Goal: Task Accomplishment & Management: Manage account settings

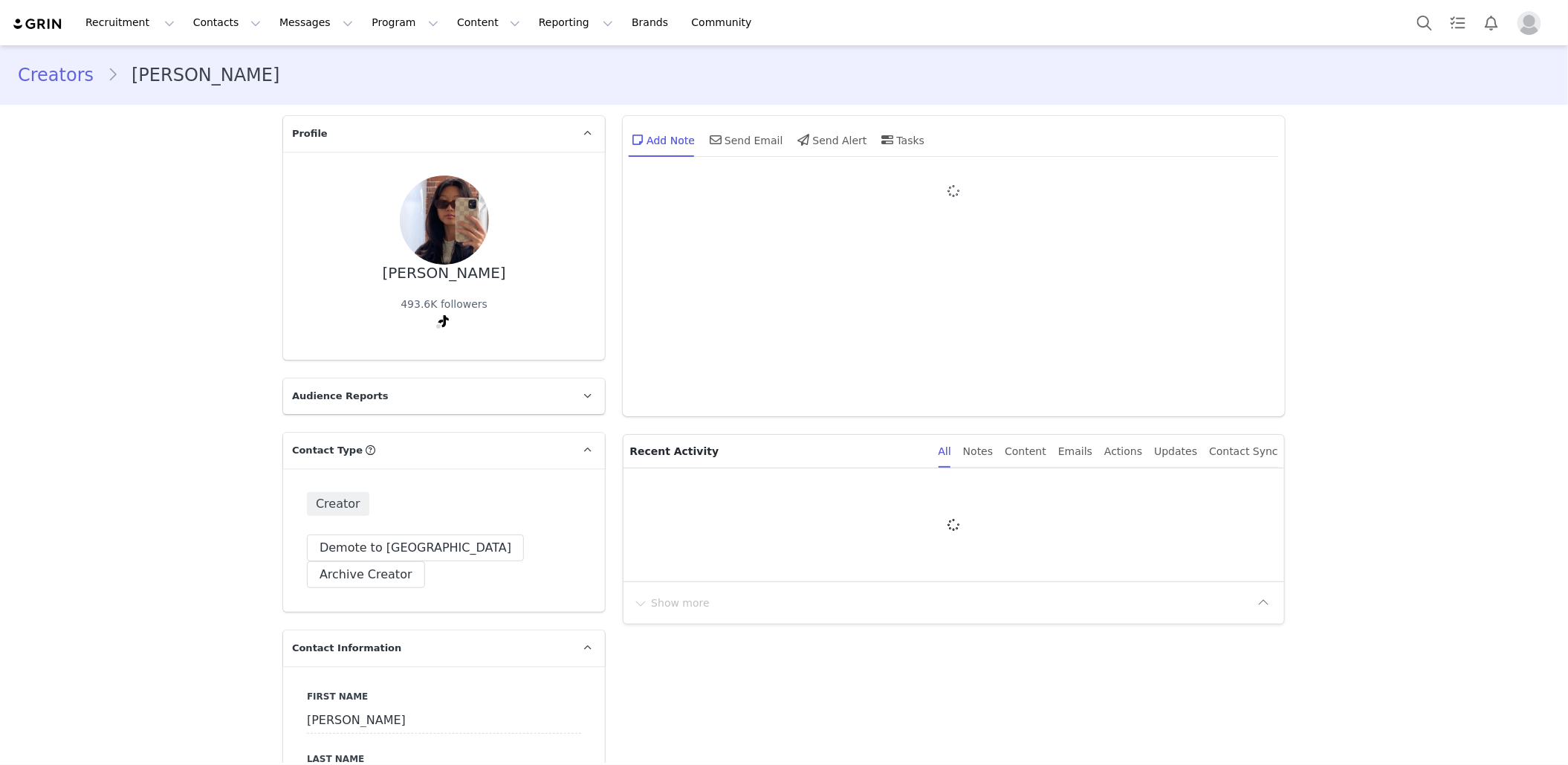
type input "+1 ([GEOGRAPHIC_DATA])"
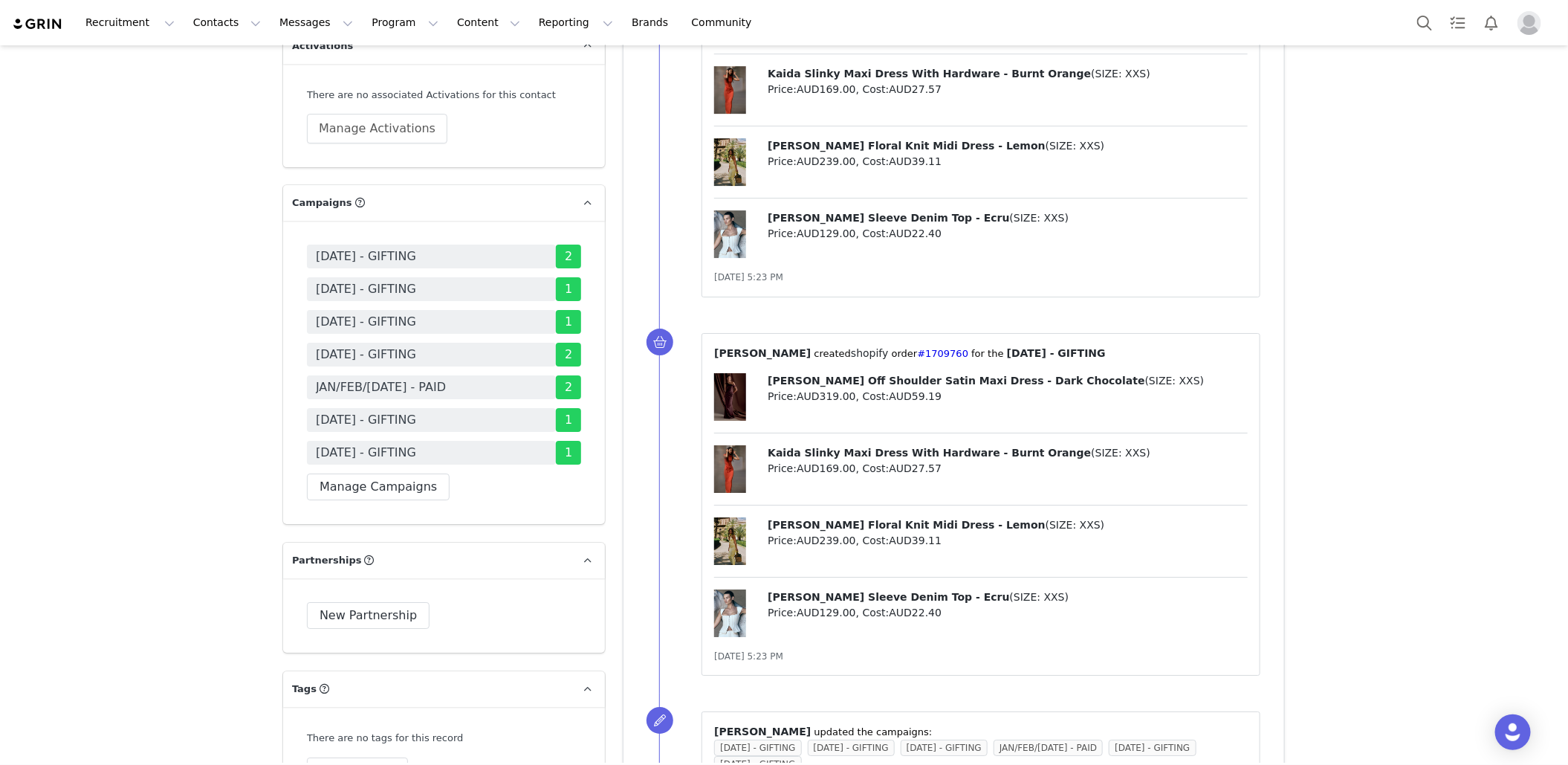
scroll to position [2789, 0]
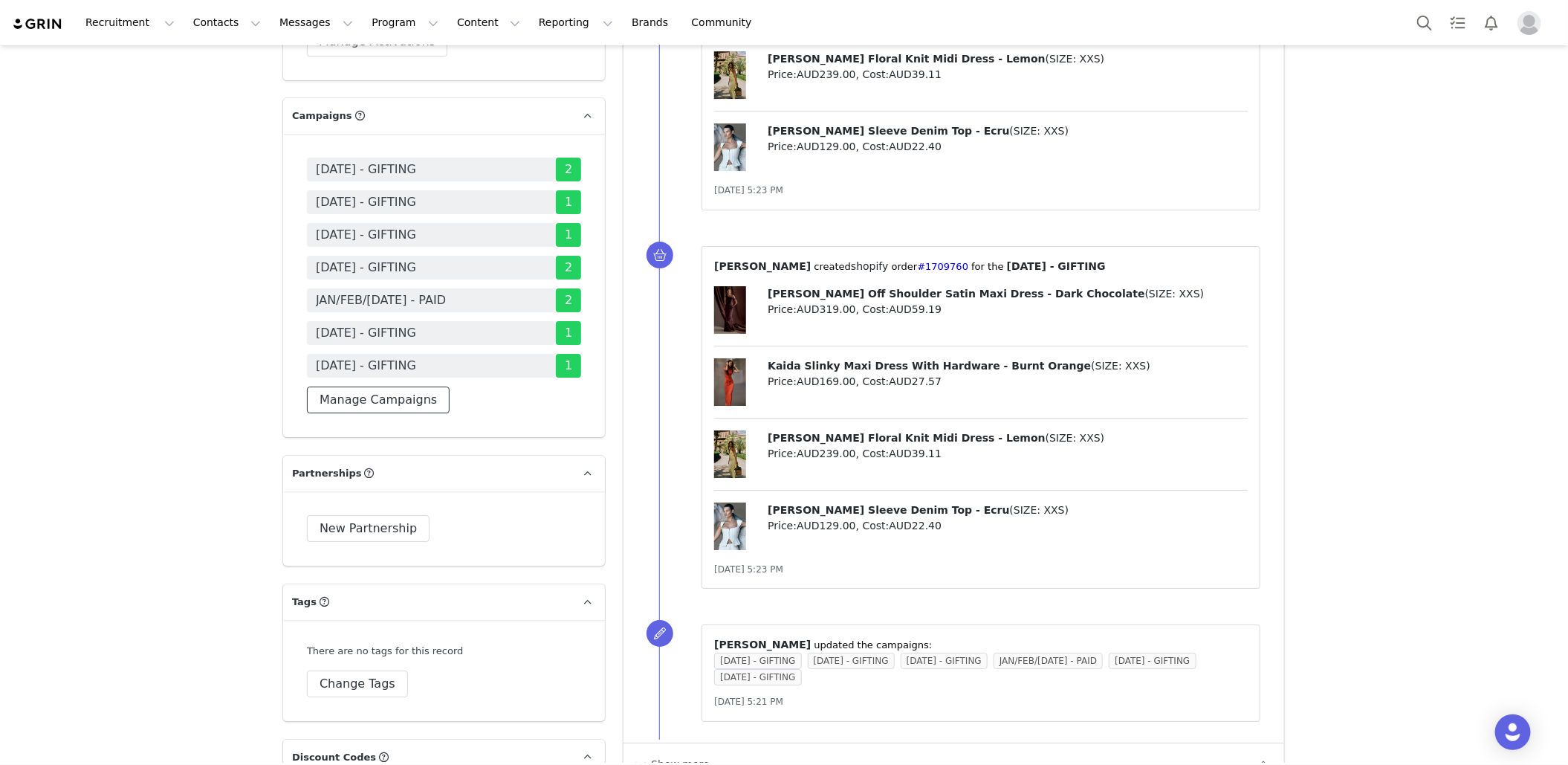
click at [379, 386] on button "Manage Campaigns" at bounding box center [378, 400] width 143 height 27
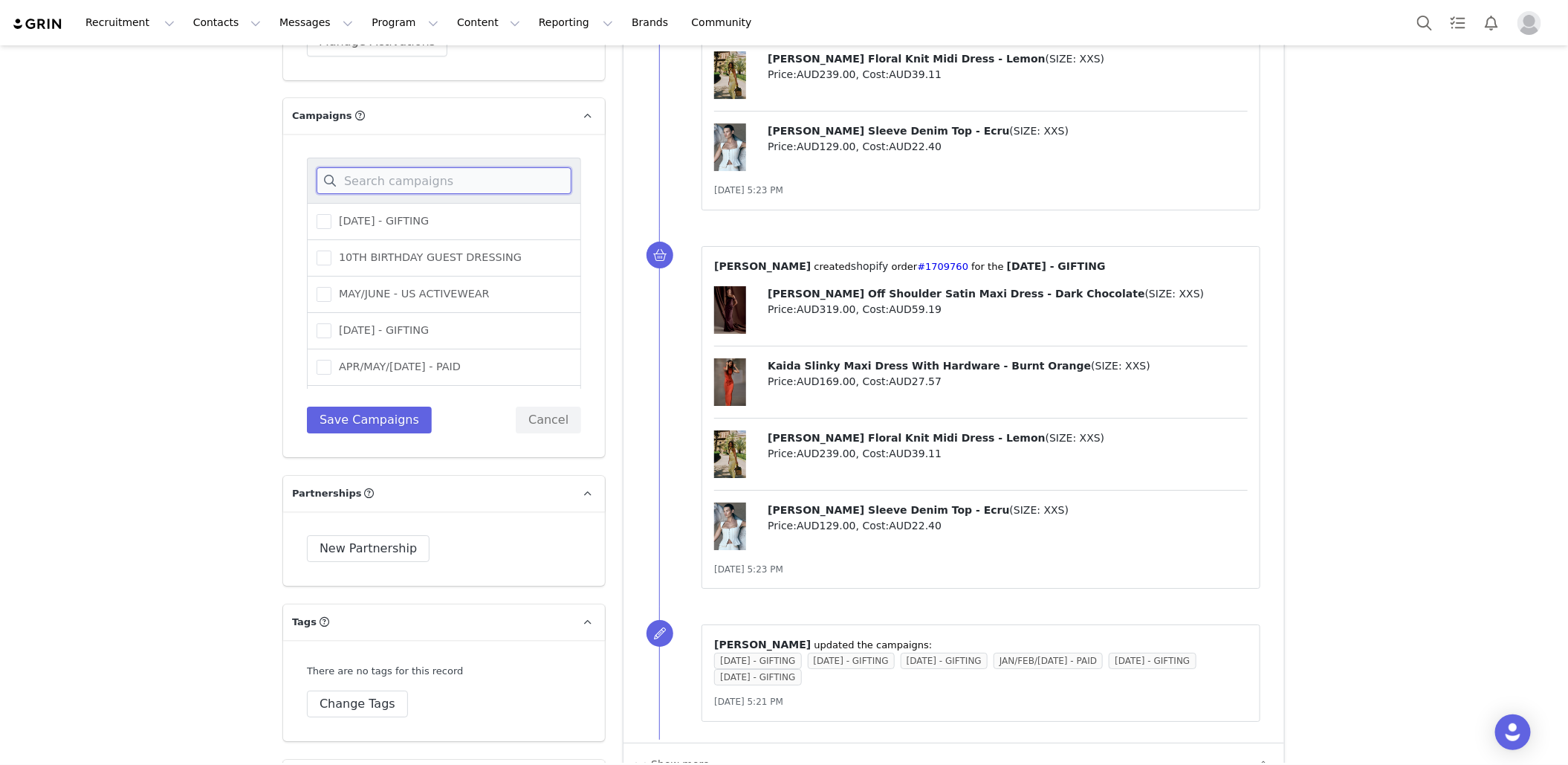
click at [415, 168] on input at bounding box center [443, 181] width 255 height 27
type input "sept"
click at [429, 214] on span "[DATE] - GIFTING" at bounding box center [380, 221] width 98 height 14
click at [331, 214] on input "[DATE] - GIFTING" at bounding box center [331, 214] width 0 height 0
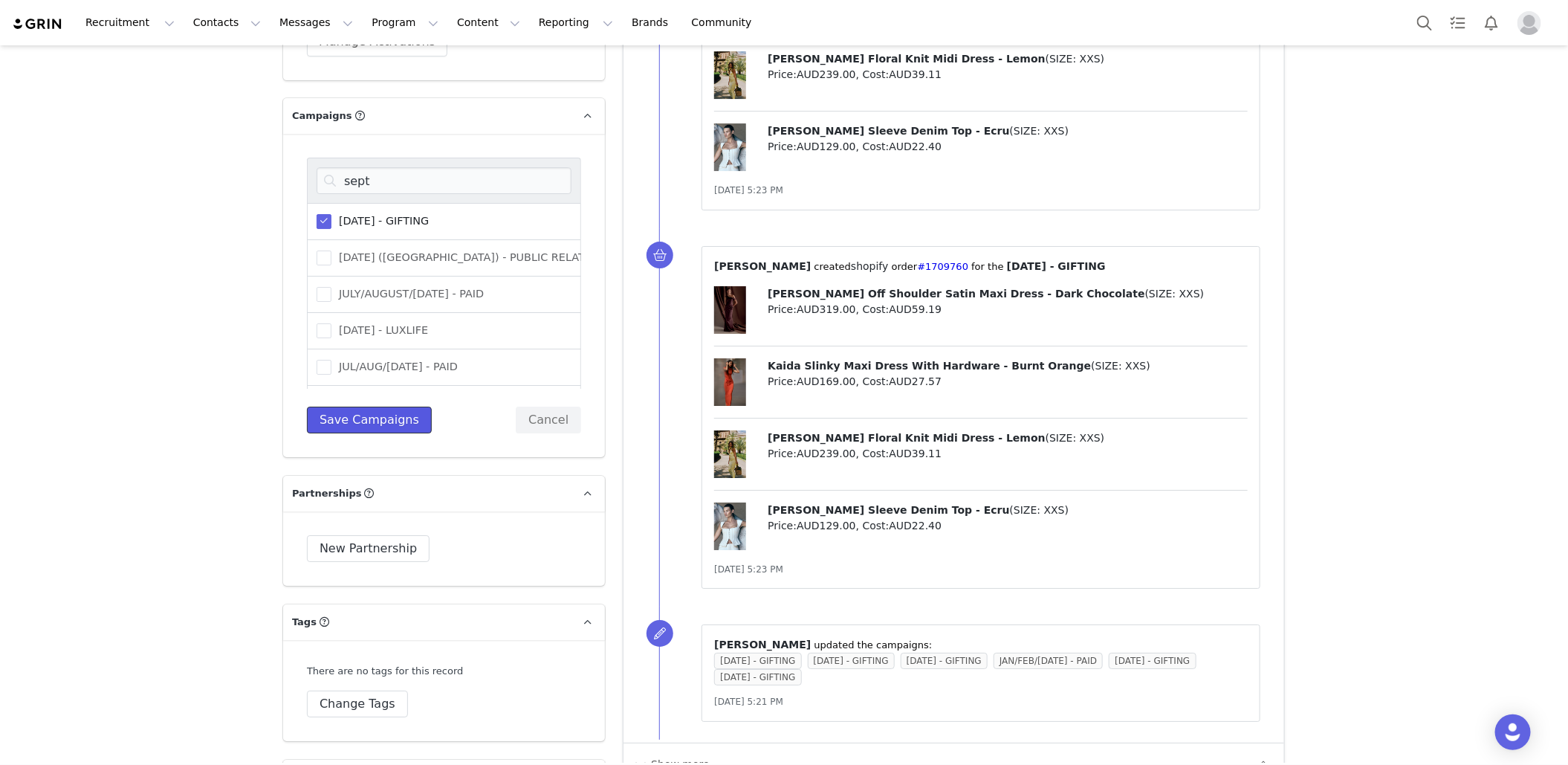
click at [394, 406] on button "Save Campaigns" at bounding box center [369, 419] width 125 height 27
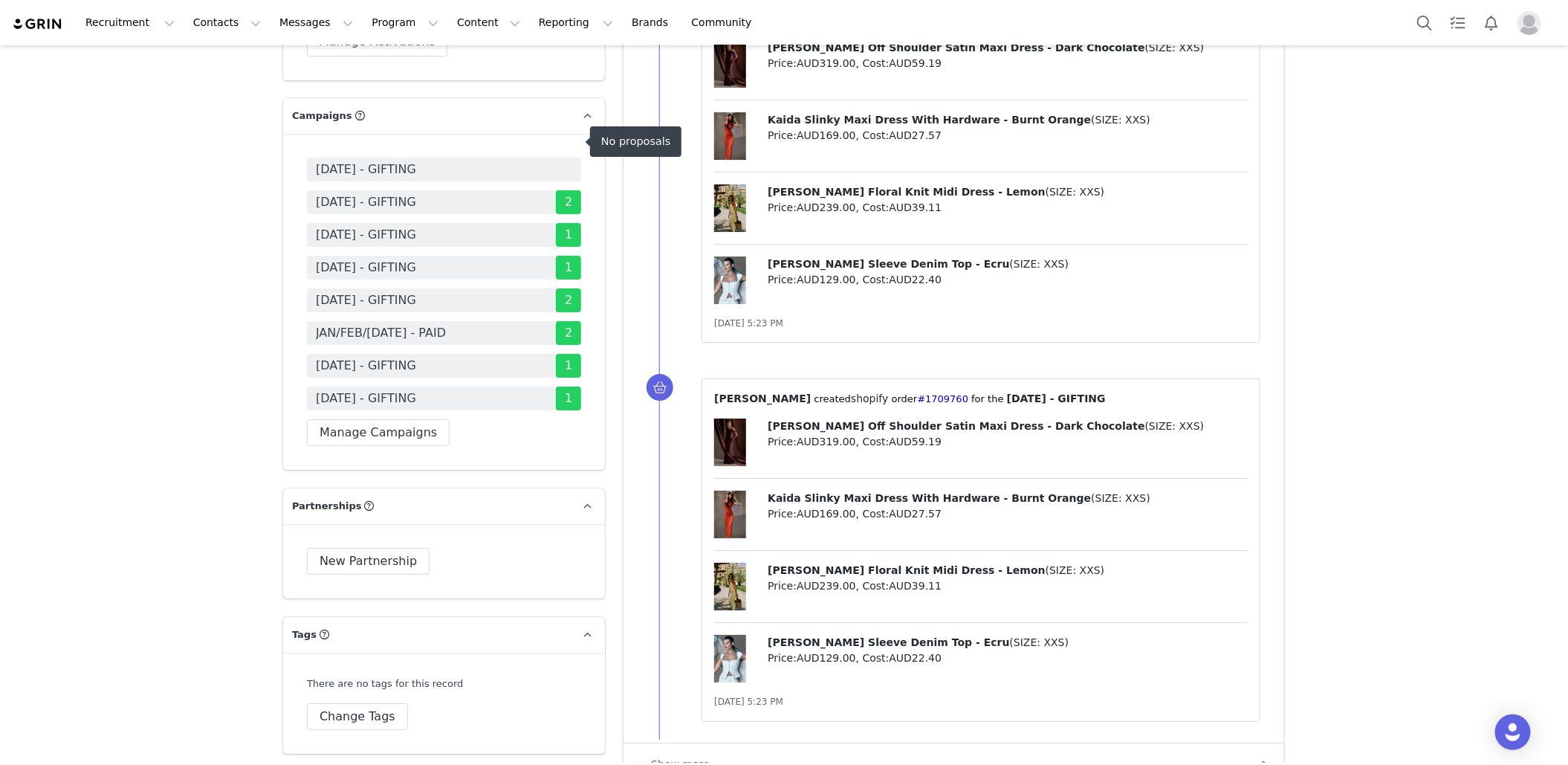
click at [524, 157] on span "[DATE] - GIFTING" at bounding box center [444, 169] width 275 height 24
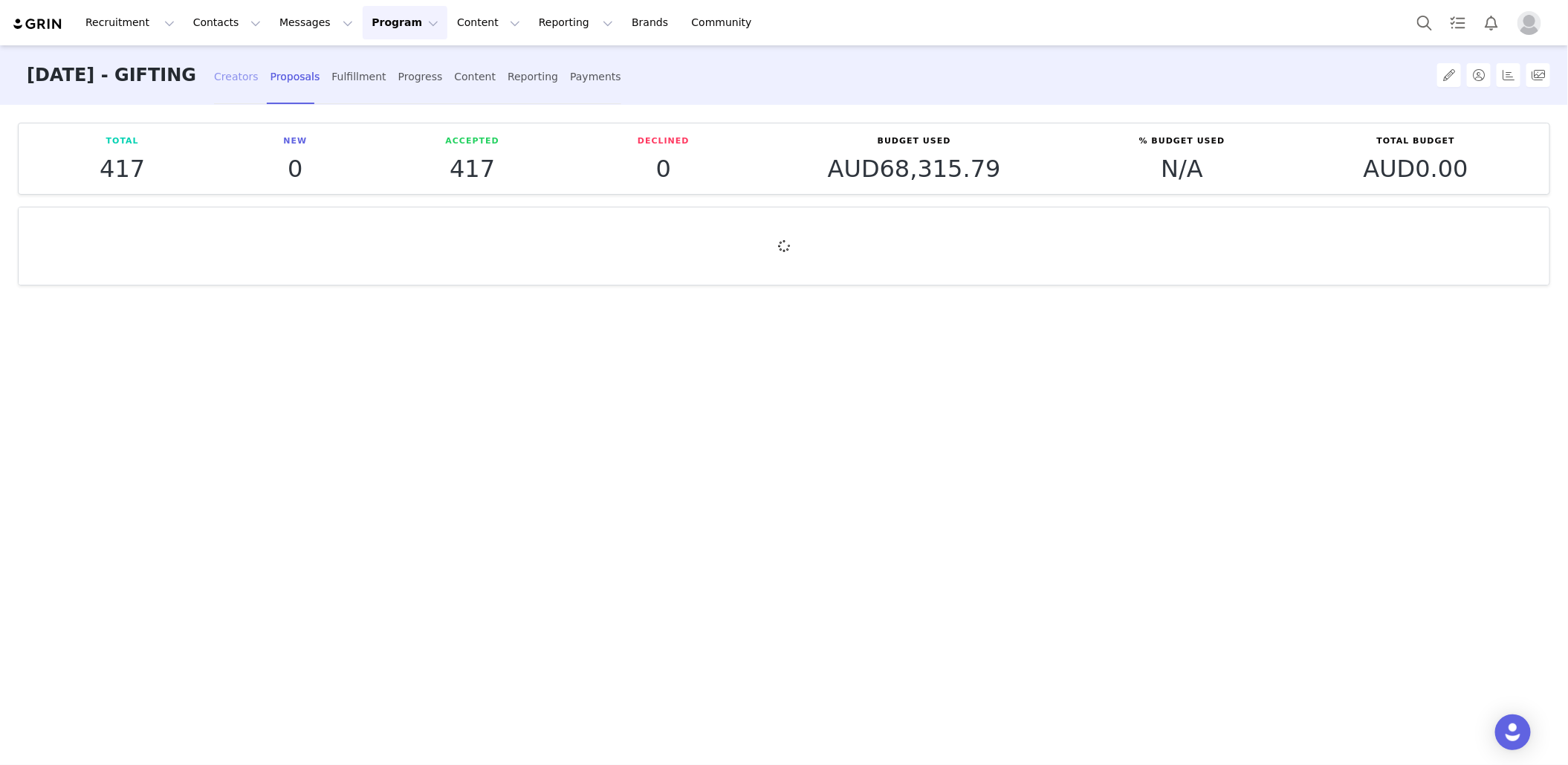
click at [258, 78] on div "Creators" at bounding box center [236, 77] width 45 height 40
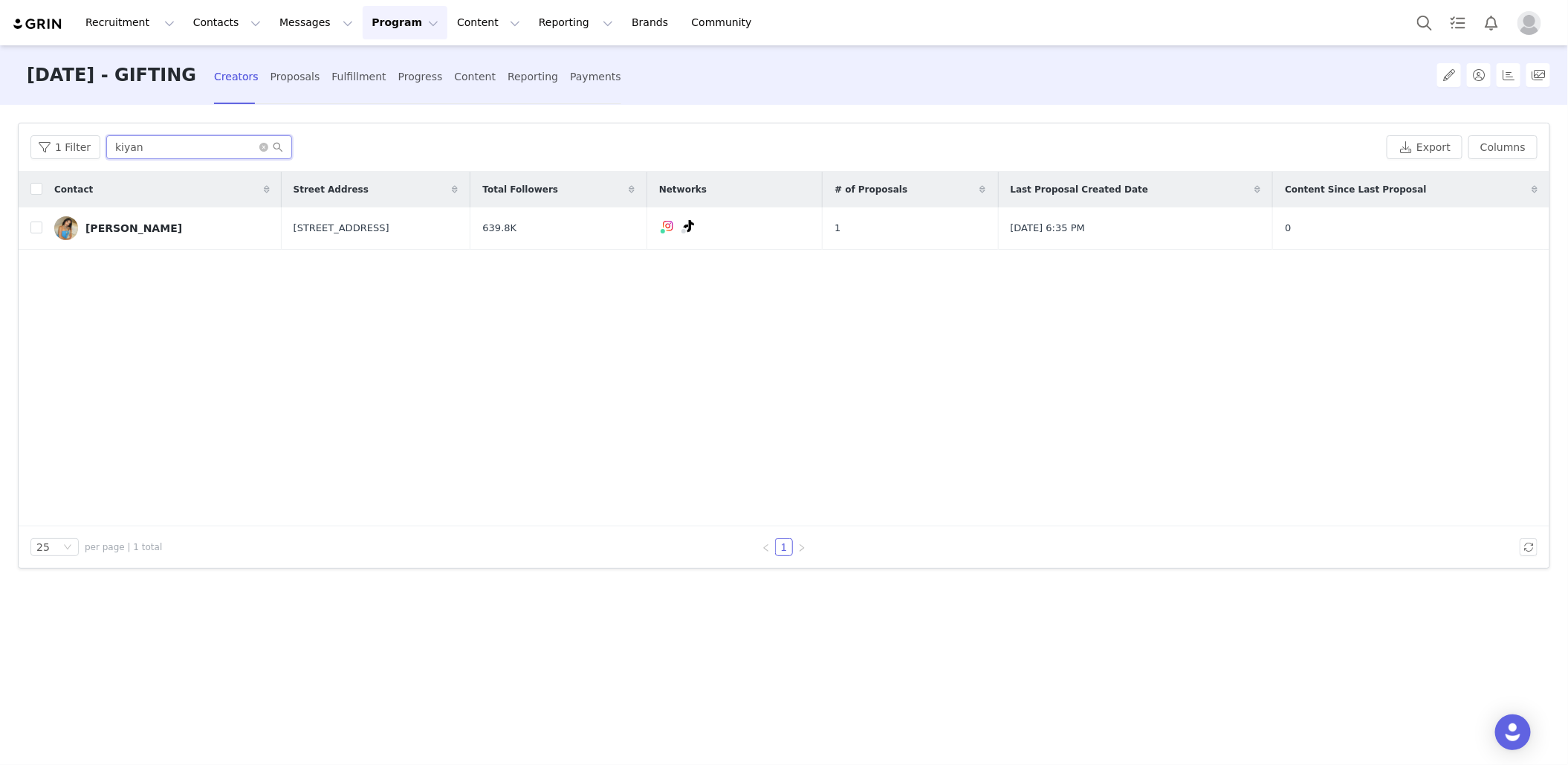
click at [233, 143] on input "kiyan" at bounding box center [199, 147] width 186 height 24
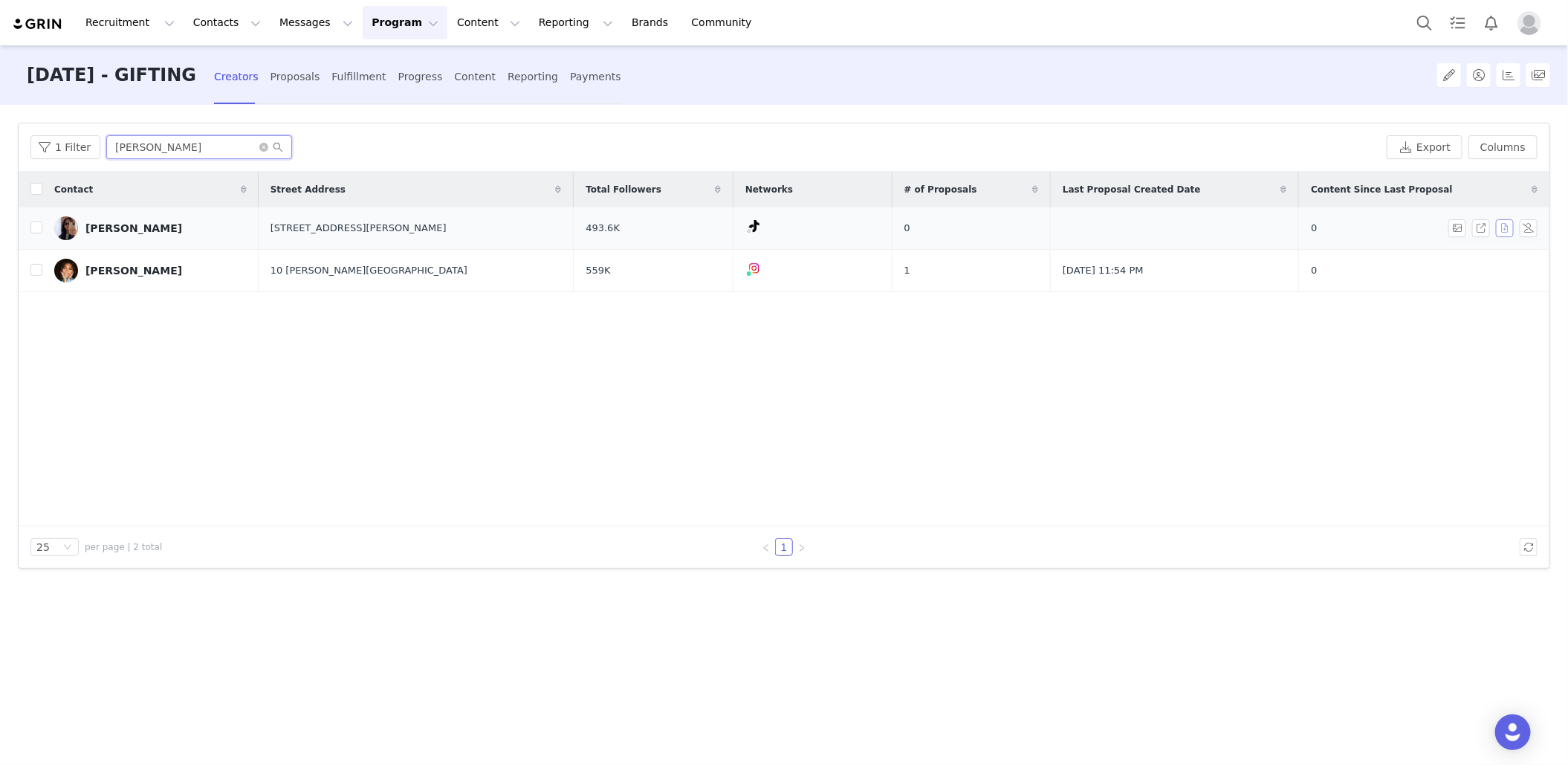
type input "[PERSON_NAME]"
click at [1511, 231] on button "button" at bounding box center [1505, 228] width 18 height 18
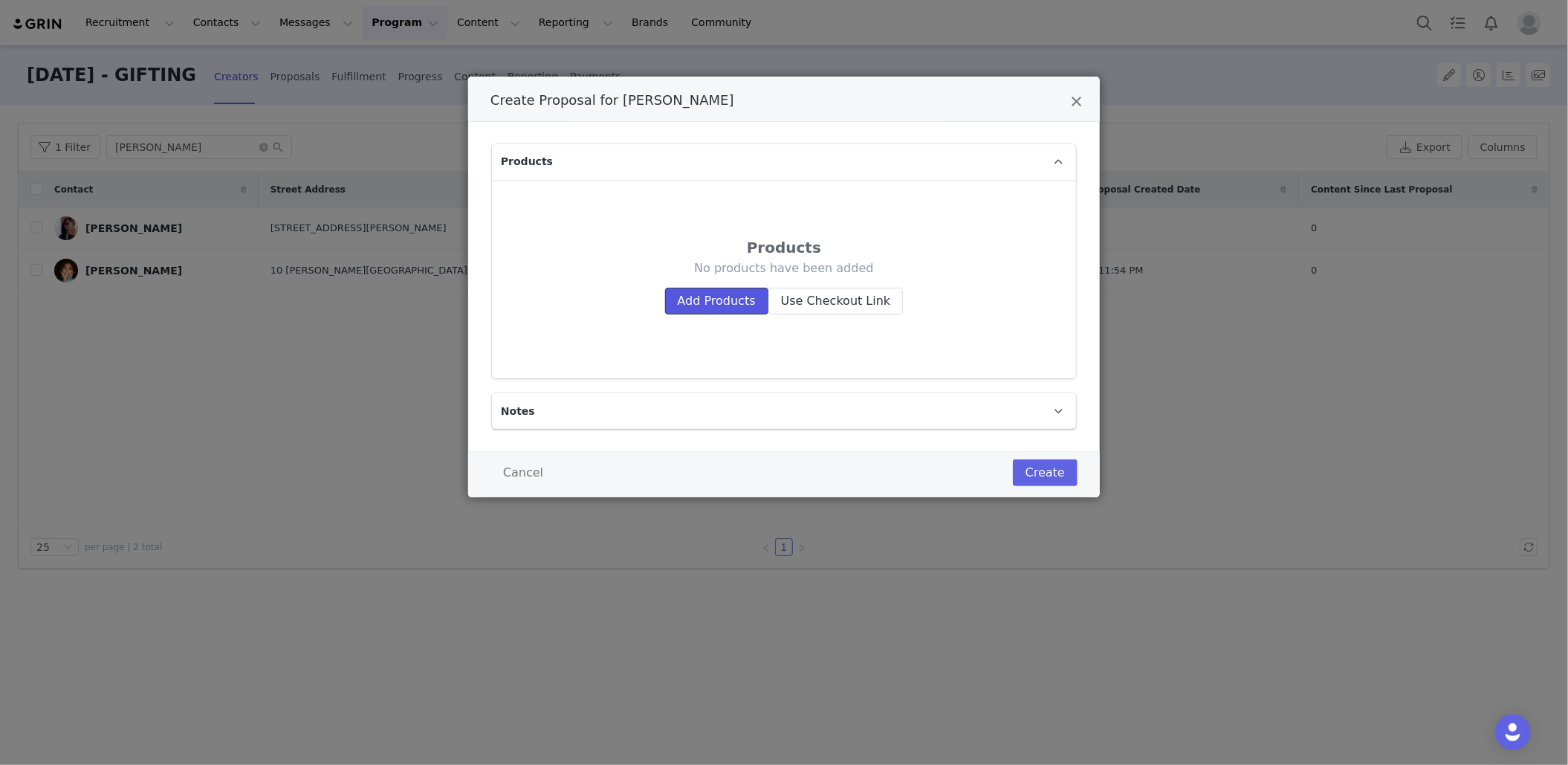
click at [711, 302] on button "Add Products" at bounding box center [716, 301] width 103 height 27
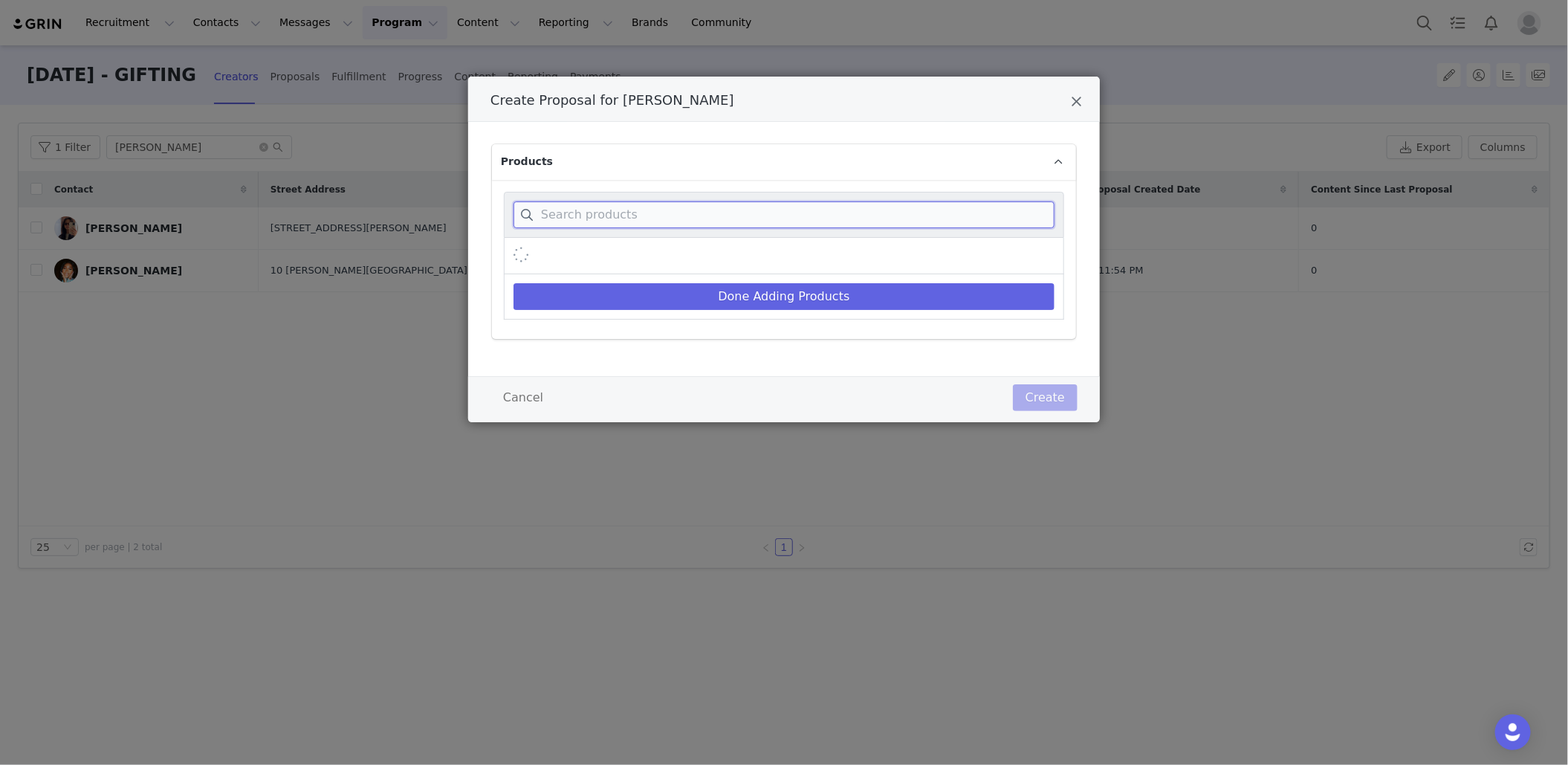
click at [710, 220] on input "Create Proposal for Becky Kim" at bounding box center [783, 215] width 541 height 27
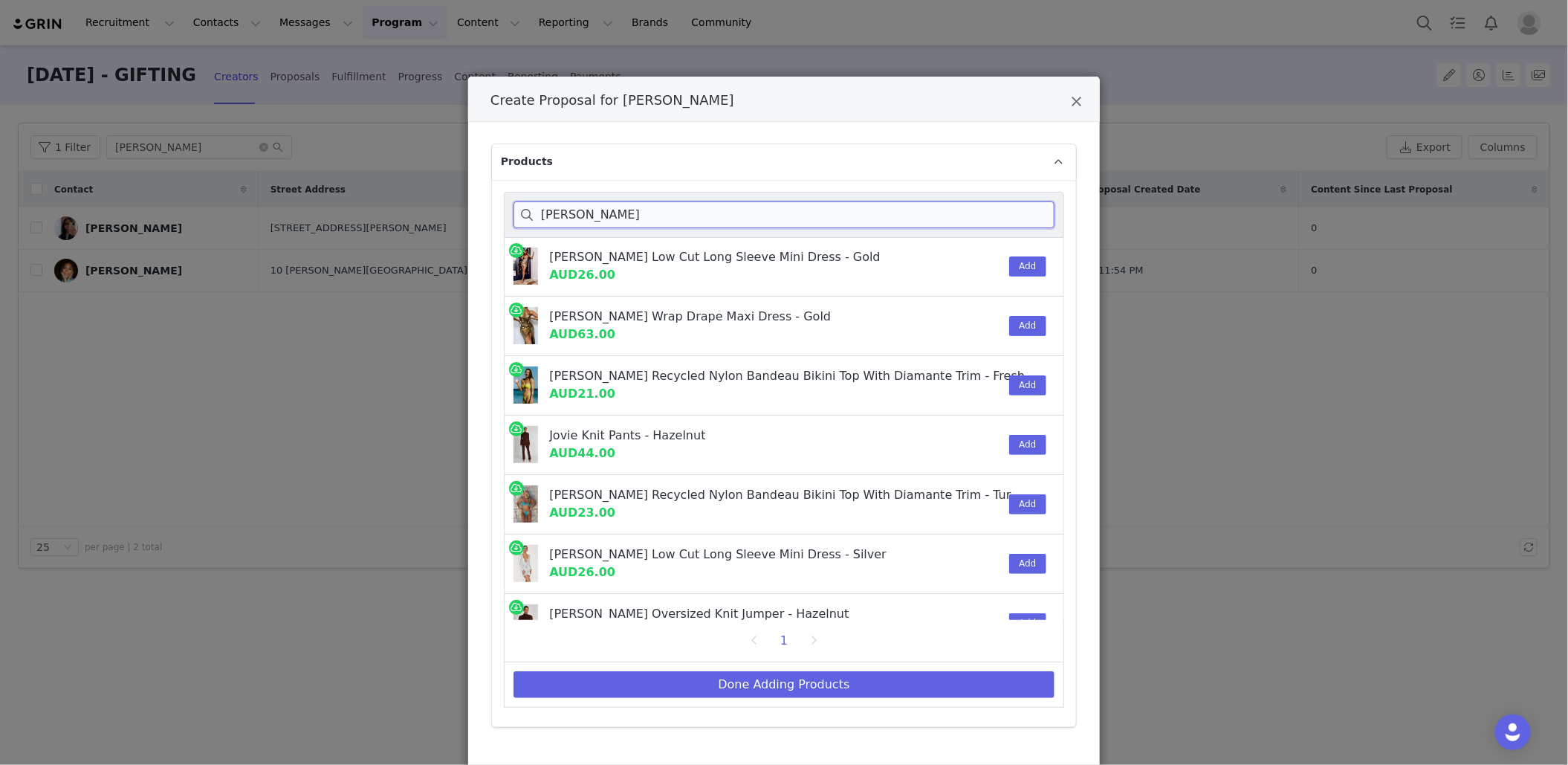
scroll to position [92, 0]
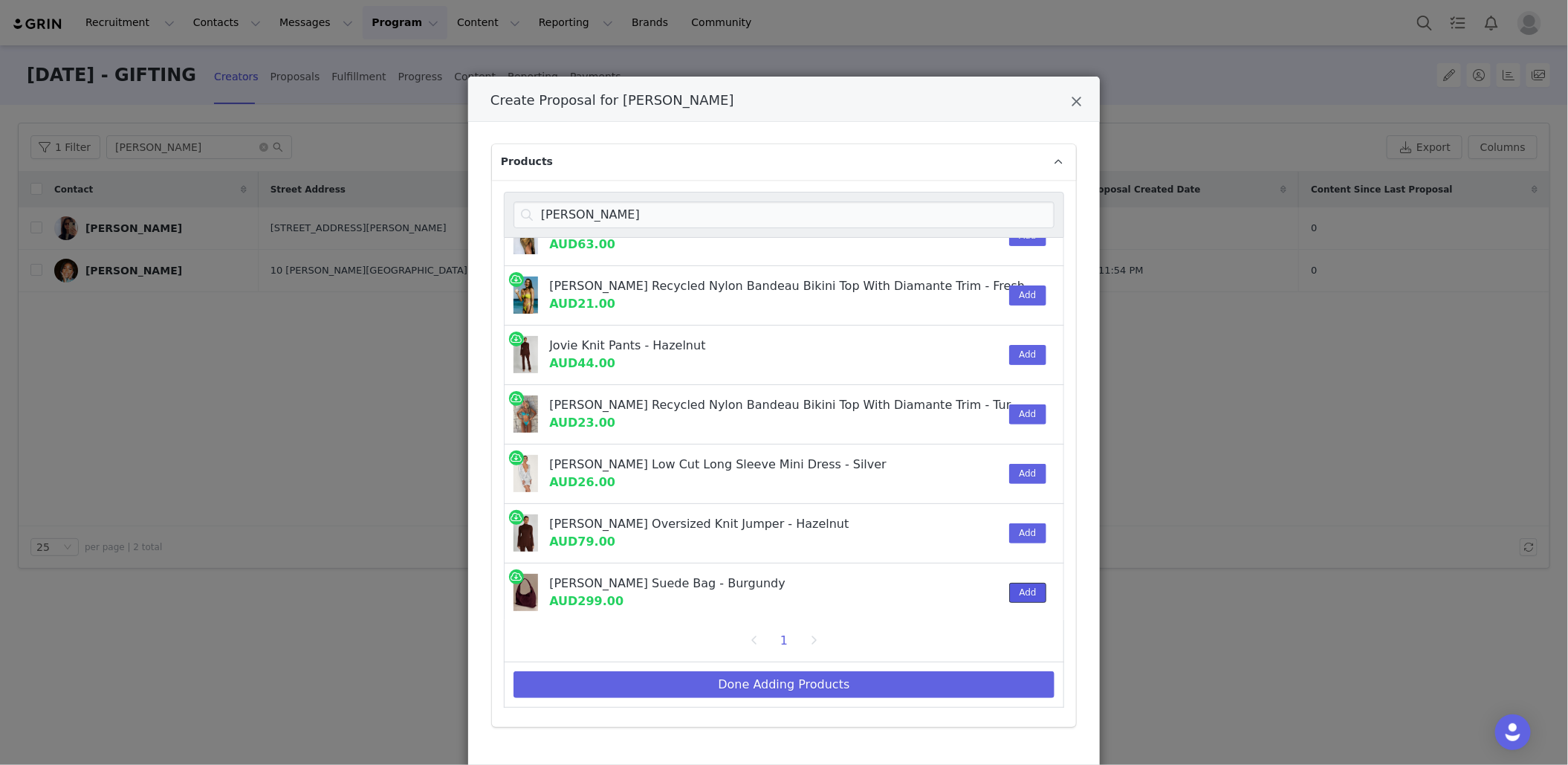
click at [1026, 593] on button "Add" at bounding box center [1027, 592] width 36 height 20
click at [744, 230] on div "[PERSON_NAME]" at bounding box center [784, 214] width 561 height 46
click at [744, 220] on input "[PERSON_NAME]" at bounding box center [783, 215] width 541 height 27
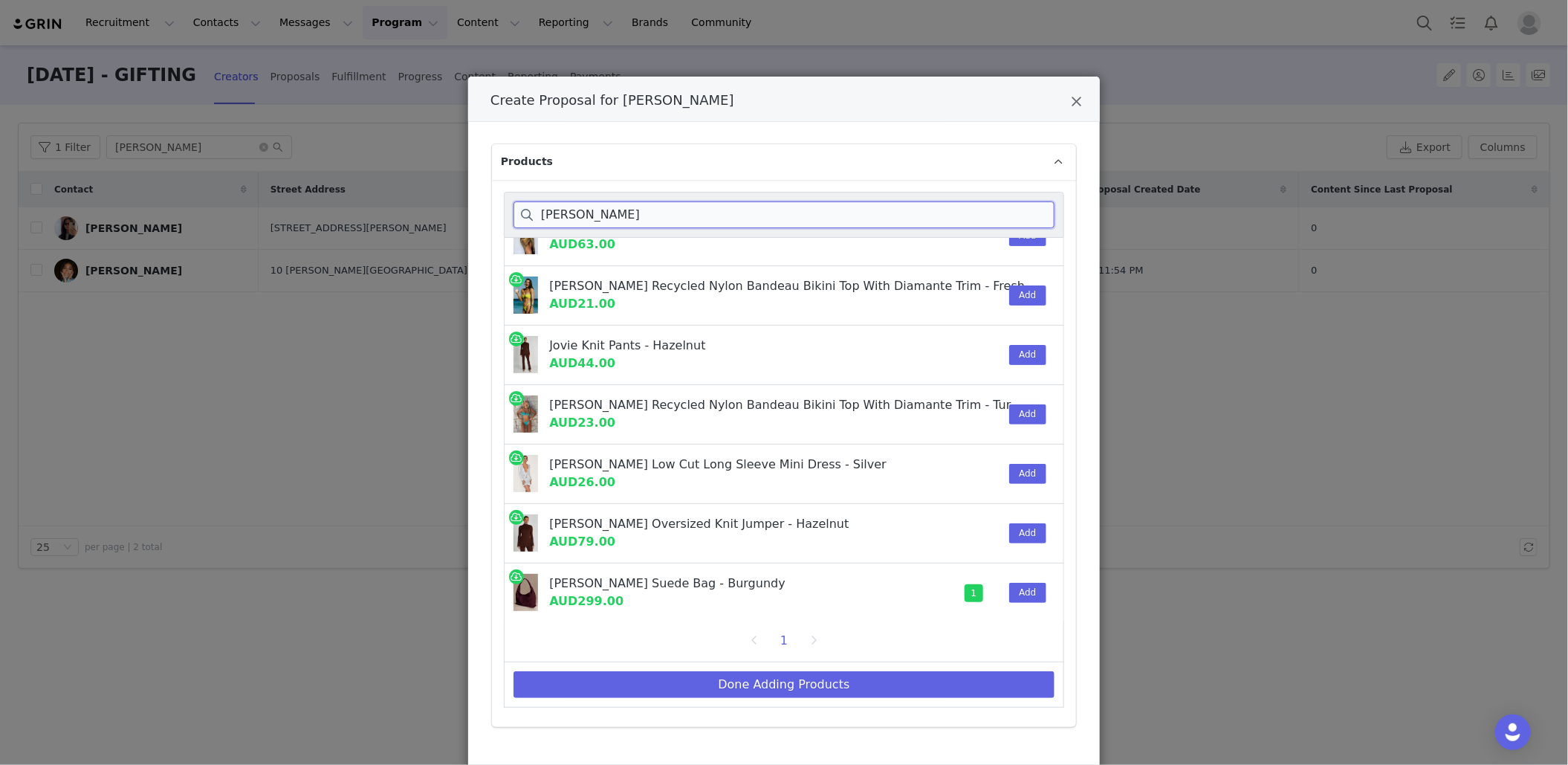
click at [744, 220] on input "[PERSON_NAME]" at bounding box center [783, 215] width 541 height 27
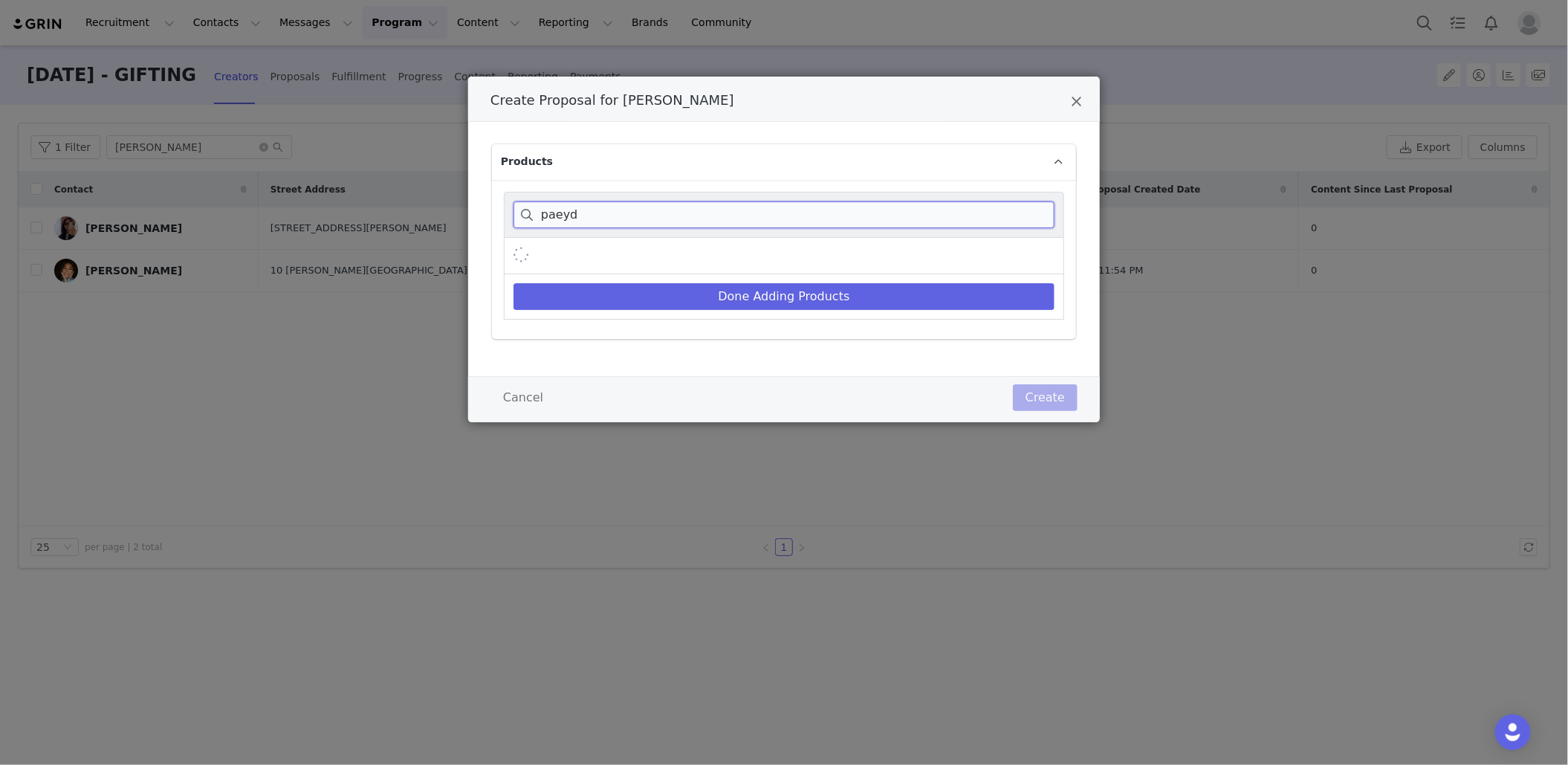
scroll to position [0, 0]
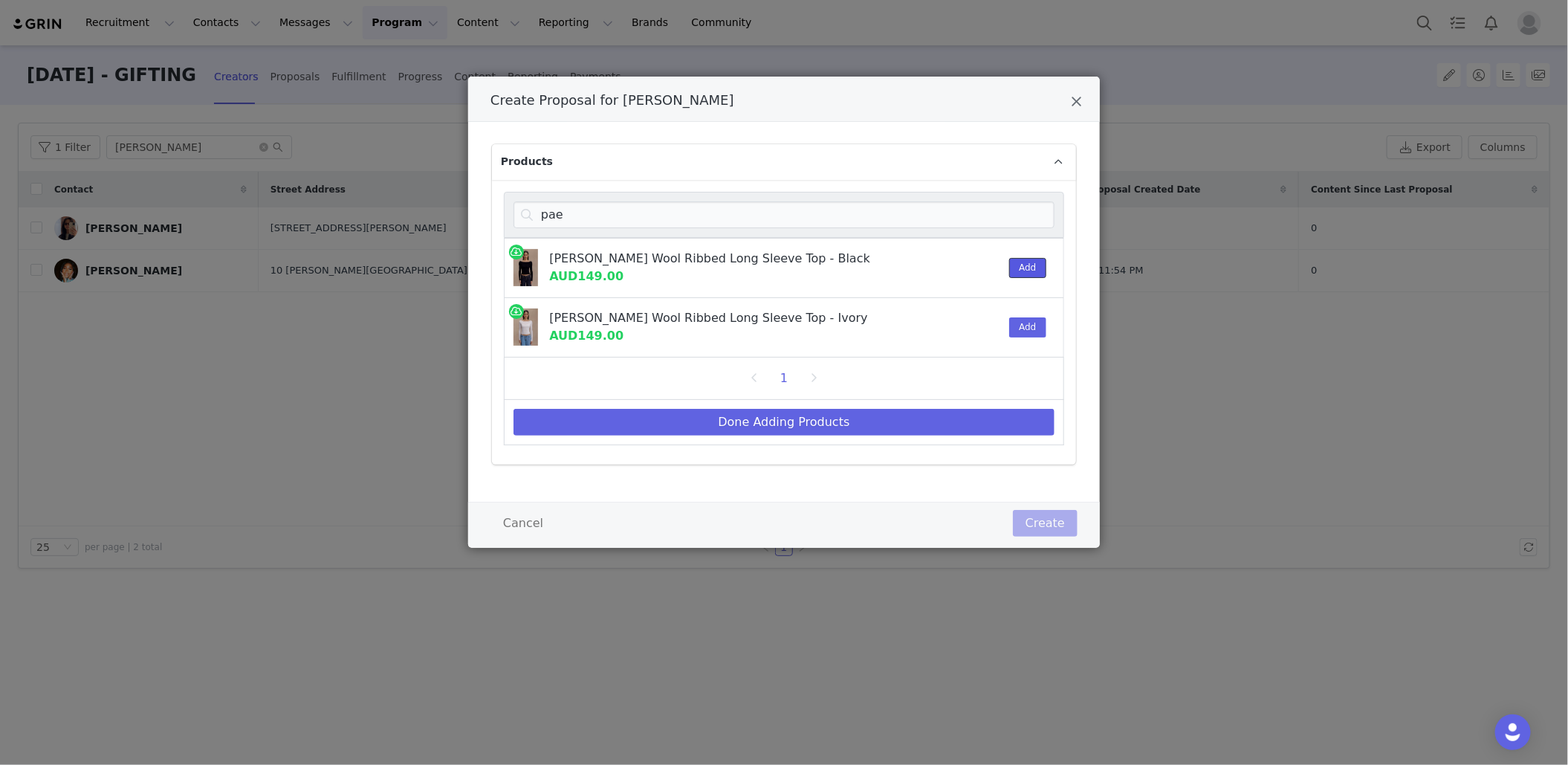
click at [1022, 271] on button "Add" at bounding box center [1027, 267] width 36 height 20
click at [1023, 329] on button "Add" at bounding box center [1027, 327] width 36 height 20
click at [665, 204] on input "pae" at bounding box center [783, 215] width 541 height 27
click at [665, 205] on input "pae" at bounding box center [783, 215] width 541 height 27
type input "e"
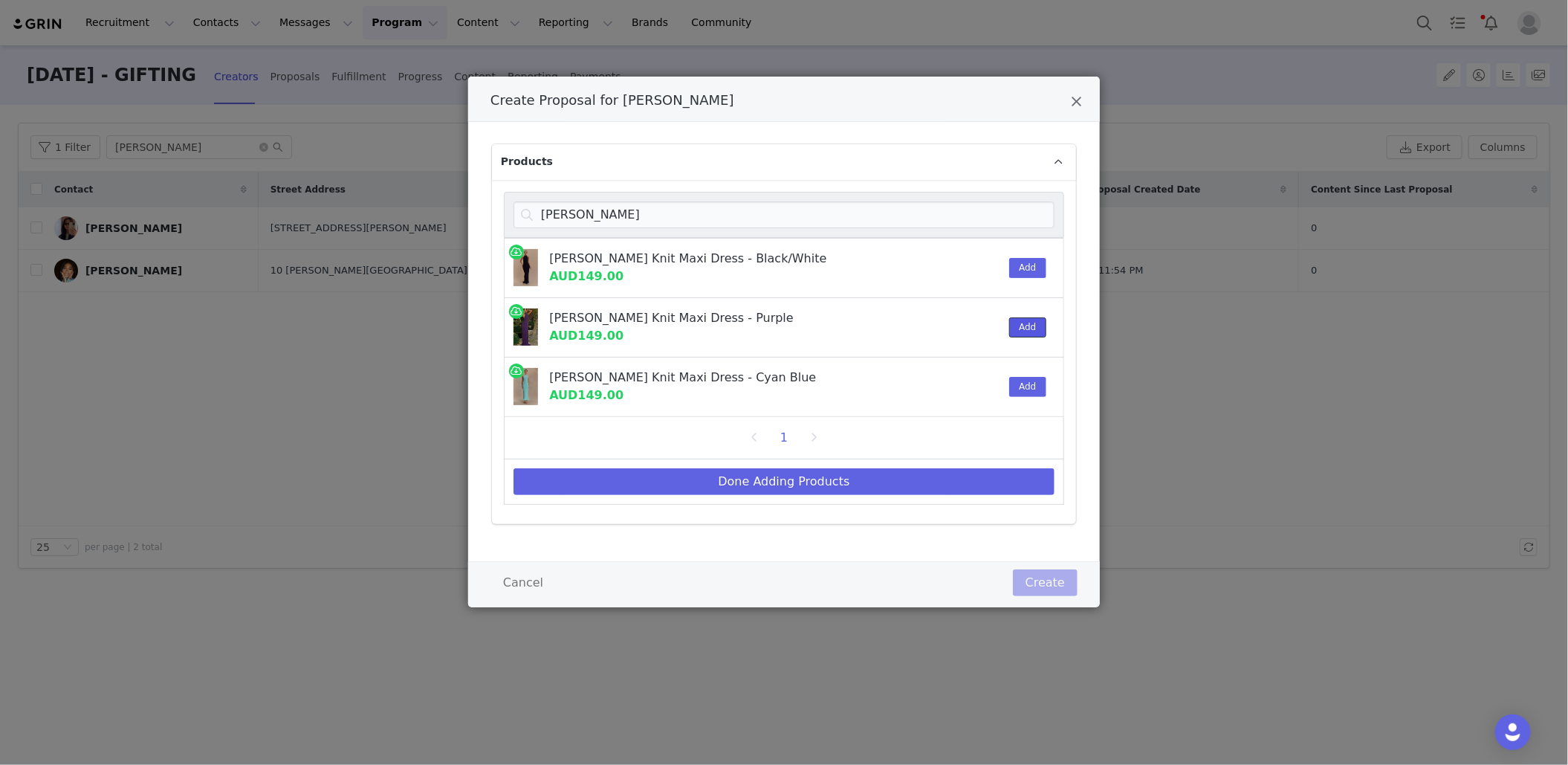
click at [1022, 329] on button "Add" at bounding box center [1027, 327] width 36 height 20
click at [728, 205] on input "[PERSON_NAME]" at bounding box center [783, 215] width 541 height 27
click at [729, 205] on input "[PERSON_NAME]" at bounding box center [783, 215] width 541 height 27
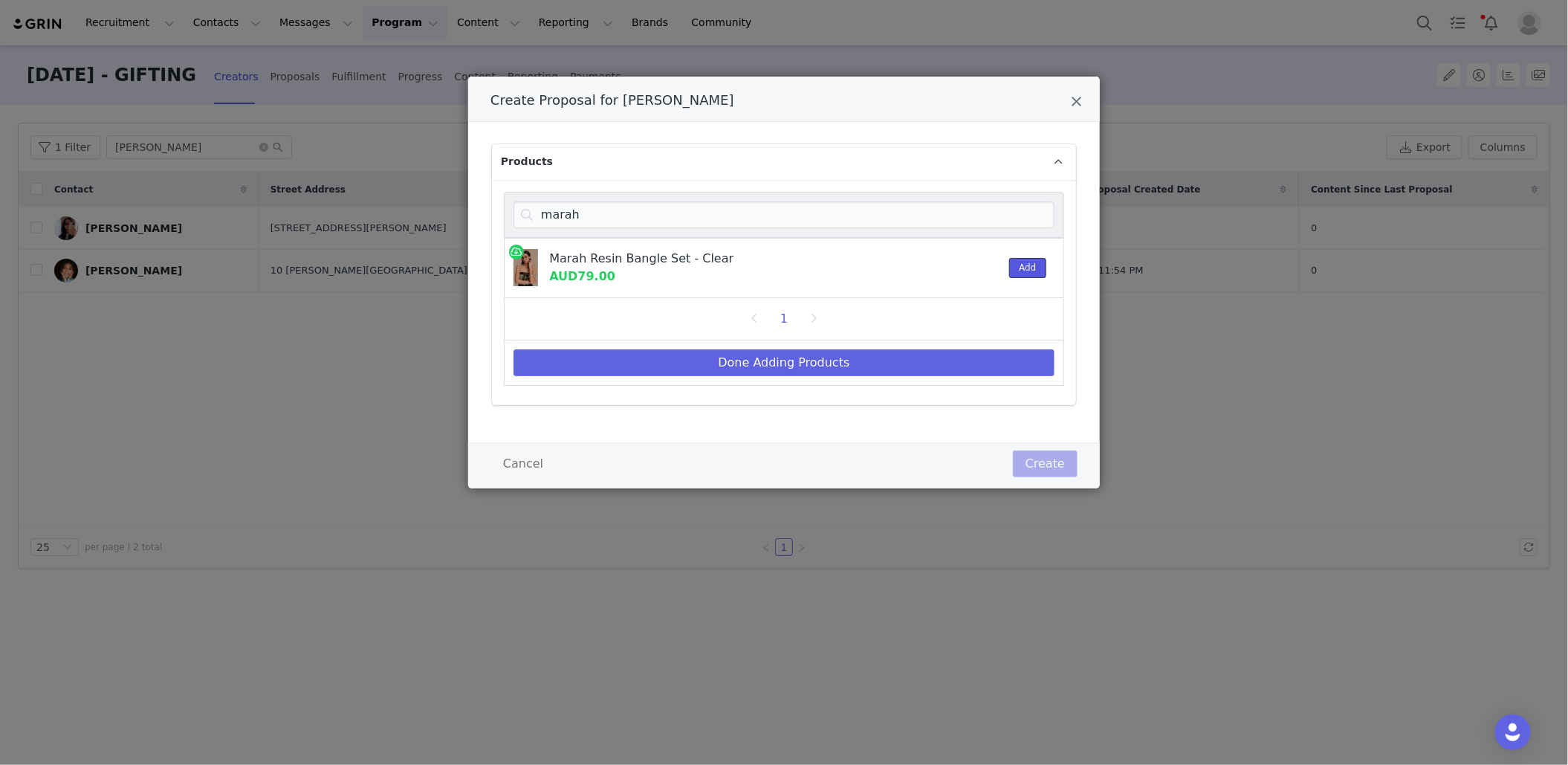
click at [1034, 268] on button "Add" at bounding box center [1027, 267] width 36 height 20
click at [655, 218] on input "marah" at bounding box center [783, 215] width 541 height 27
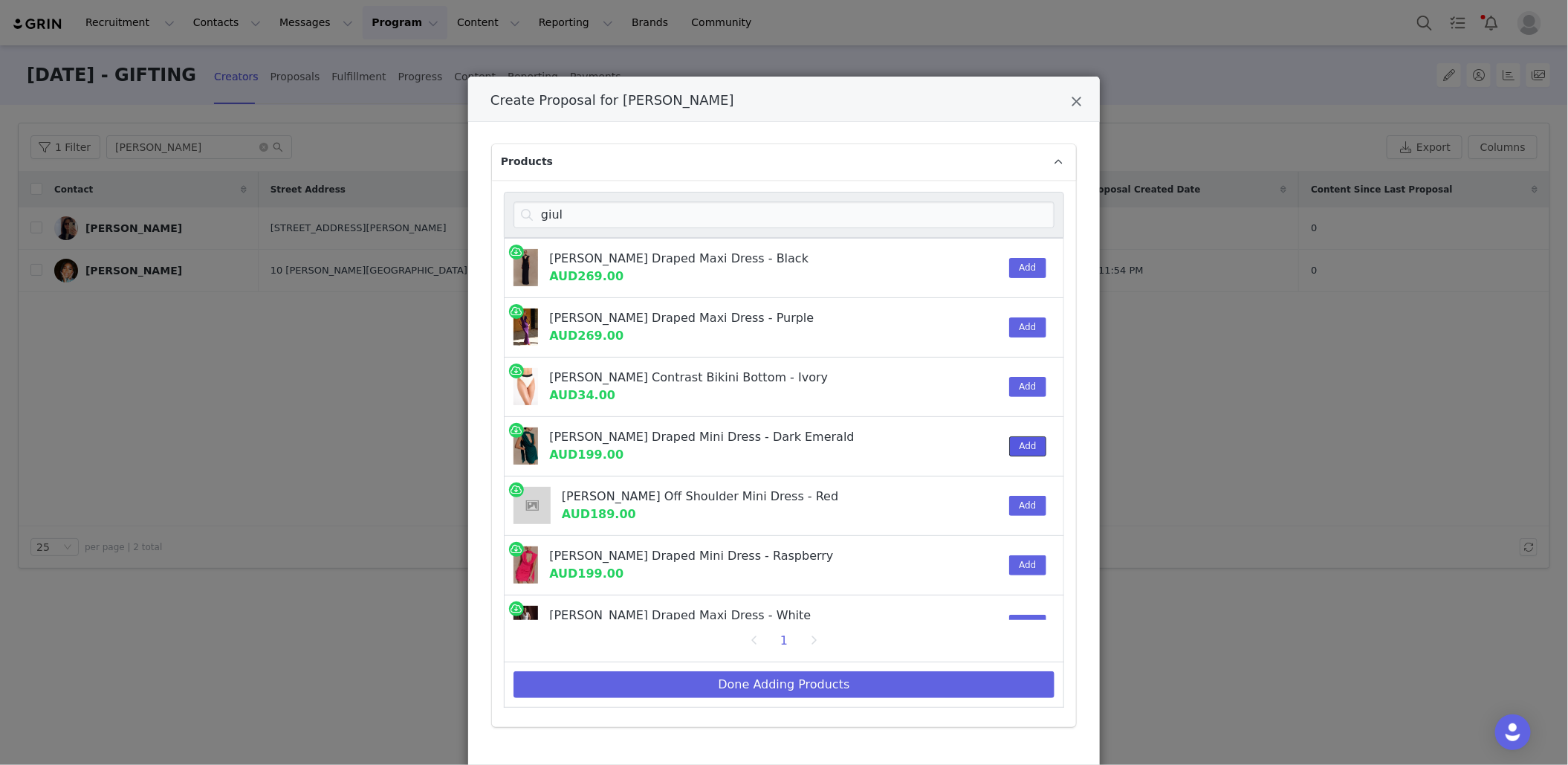
click at [1024, 452] on button "Add" at bounding box center [1027, 446] width 36 height 20
click at [798, 209] on input "giul" at bounding box center [783, 215] width 541 height 27
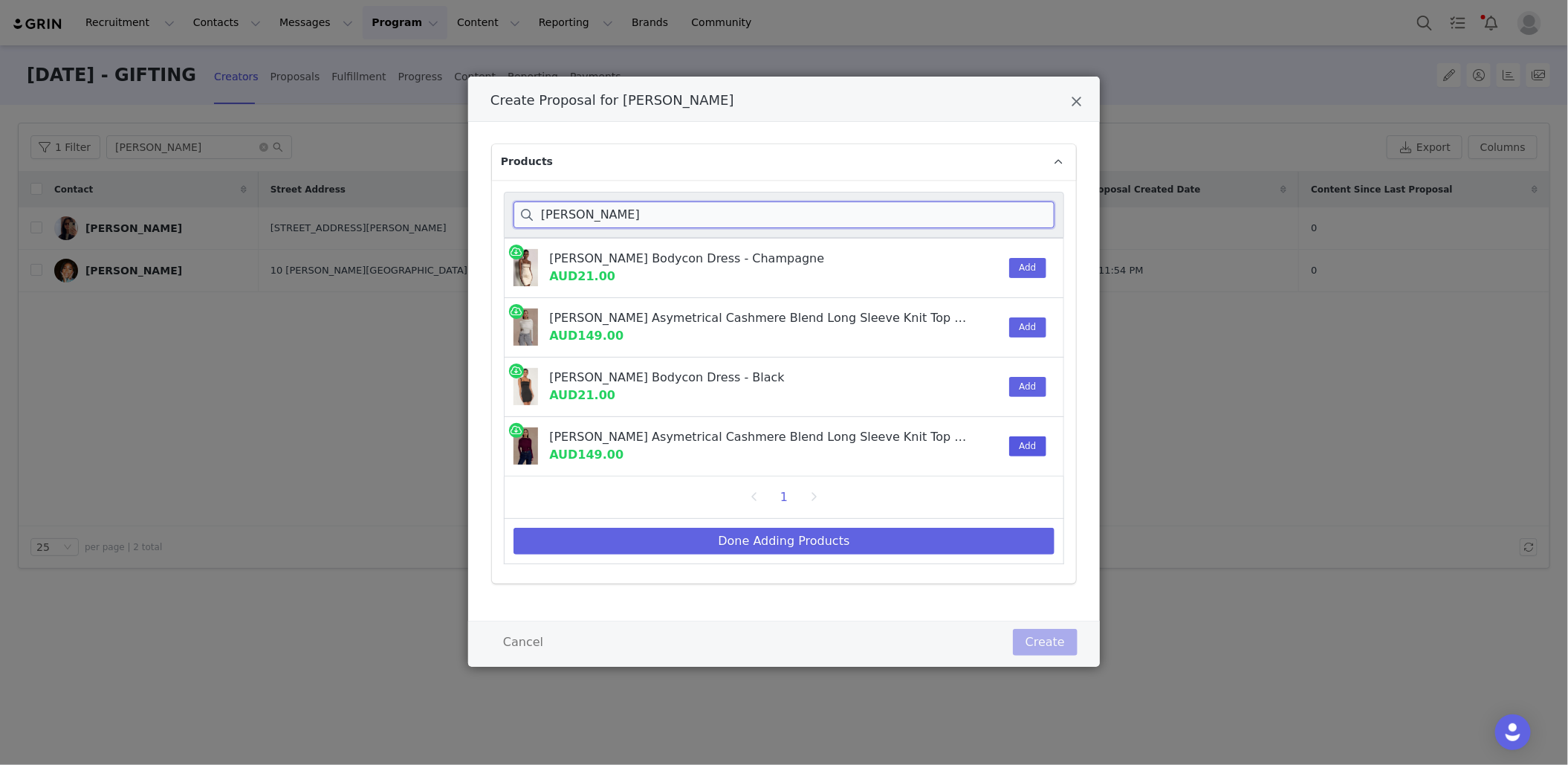
type input "[PERSON_NAME]"
click at [1022, 444] on button "Add" at bounding box center [1027, 446] width 36 height 20
click at [834, 536] on button "Done Adding Products" at bounding box center [783, 541] width 541 height 27
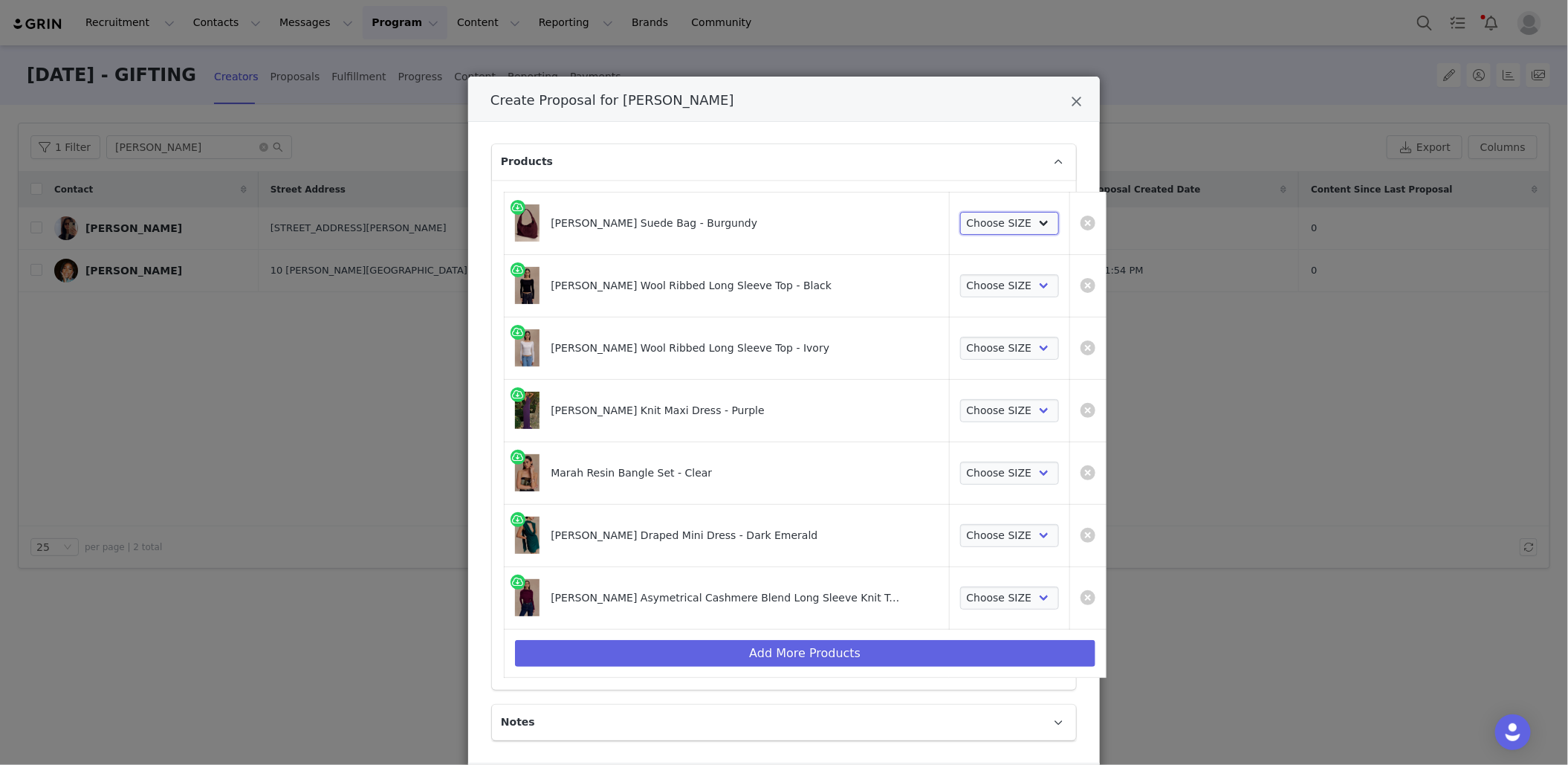
click at [963, 220] on select "Choose SIZE ONE SIZE" at bounding box center [1009, 223] width 98 height 24
select select "27695113"
click at [960, 212] on select "Choose SIZE ONE SIZE" at bounding box center [1009, 223] width 98 height 24
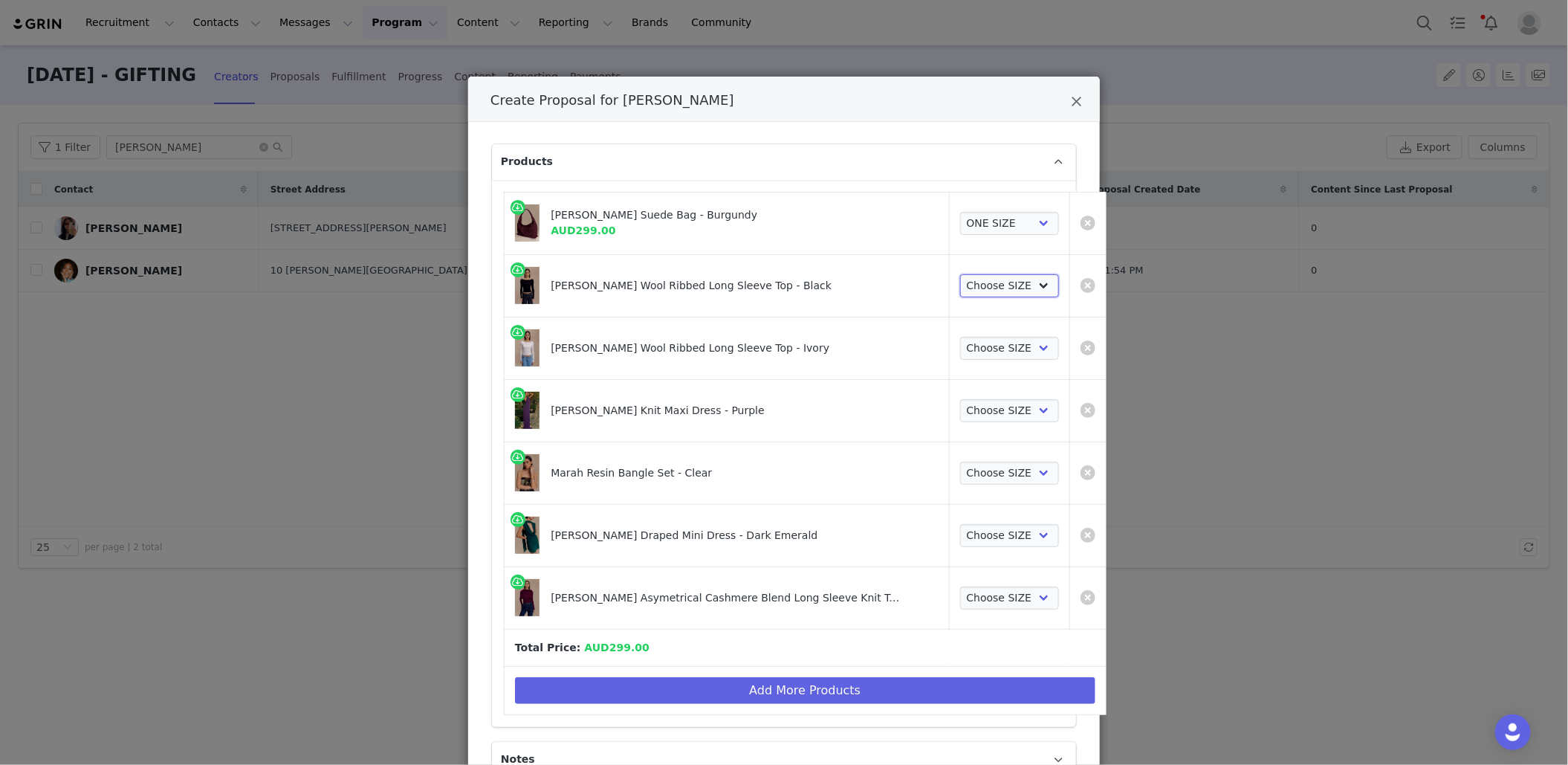
click at [966, 278] on select "Choose SIZE XXS XS S M L XL XXL 3XL" at bounding box center [1009, 286] width 98 height 24
select select "27694460"
click at [960, 275] on select "Choose SIZE XXS XS S M L XL XXL 3XL" at bounding box center [1009, 286] width 98 height 24
click at [968, 340] on select "Choose SIZE XXS XS S M L XL XXL 3XL" at bounding box center [1009, 348] width 98 height 24
select select "27694134"
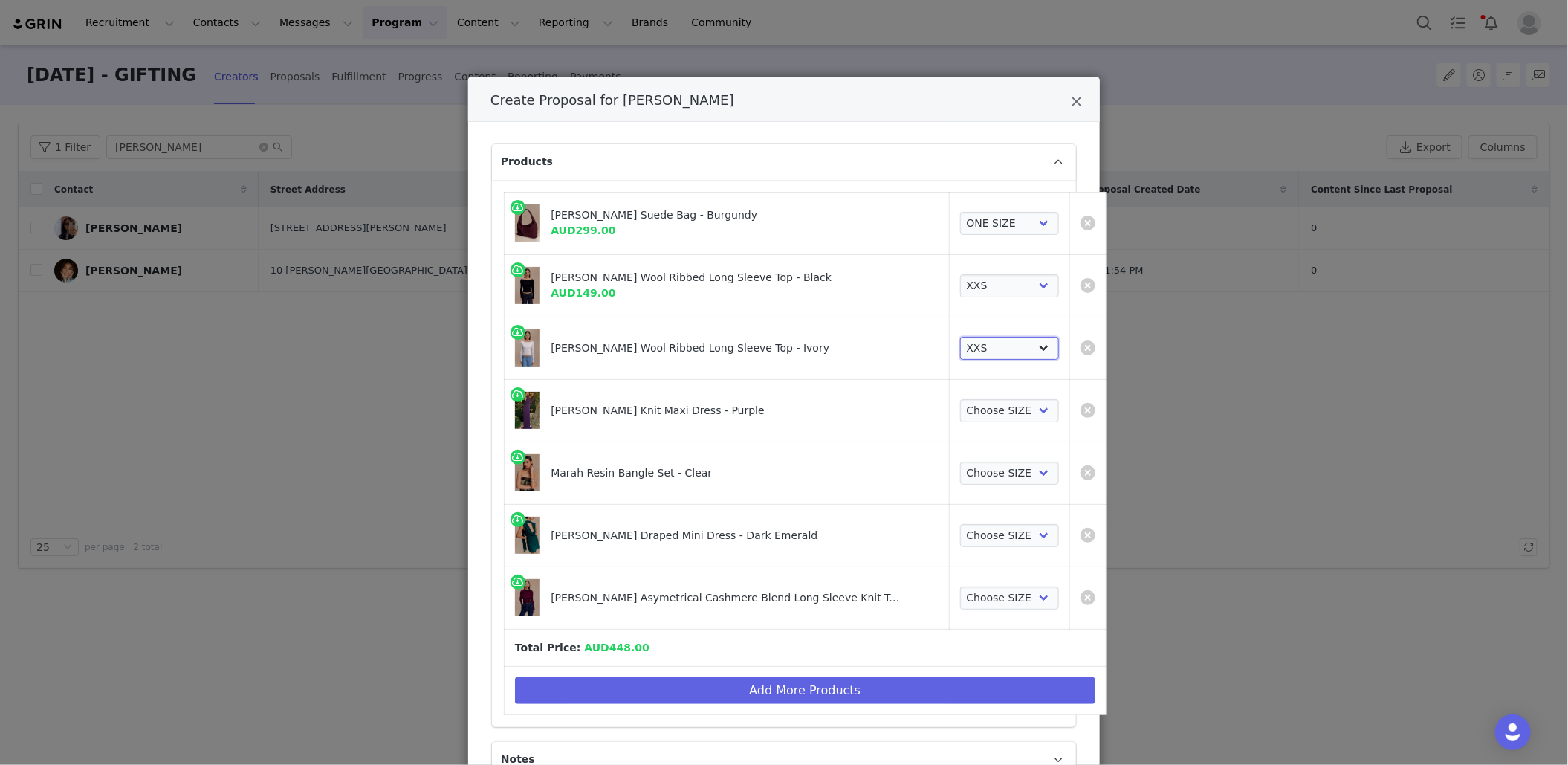
click at [960, 337] on select "Choose SIZE XXS XS S M L XL XXL 3XL" at bounding box center [1009, 348] width 98 height 24
click at [967, 408] on select "Choose SIZE XXS XS S M L XL XXL 3XL" at bounding box center [1009, 410] width 98 height 24
select select "25658520"
click at [960, 399] on select "Choose SIZE XXS XS S M L XL XXL 3XL" at bounding box center [1009, 410] width 98 height 24
click at [967, 471] on select "Choose SIZE ONE SIZE" at bounding box center [1009, 472] width 98 height 24
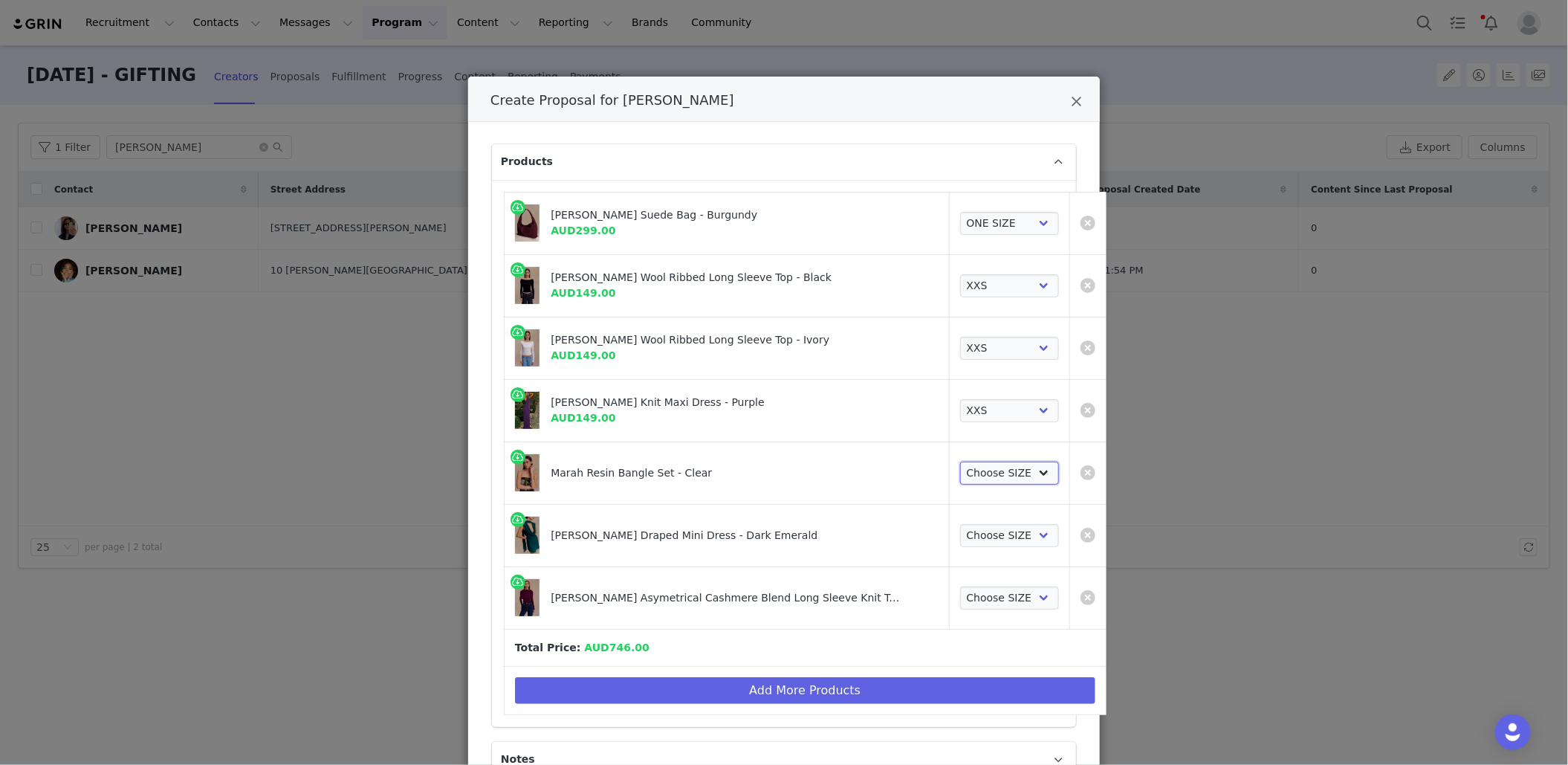
select select "27799097"
click at [960, 461] on select "Choose SIZE ONE SIZE" at bounding box center [1009, 472] width 98 height 24
click at [968, 537] on select "Choose SIZE XXS XS S M L XL XXL 3XL" at bounding box center [1009, 535] width 98 height 24
select select "27441604"
click at [960, 524] on select "Choose SIZE XXS XS S M L XL XXL 3XL" at bounding box center [1009, 535] width 98 height 24
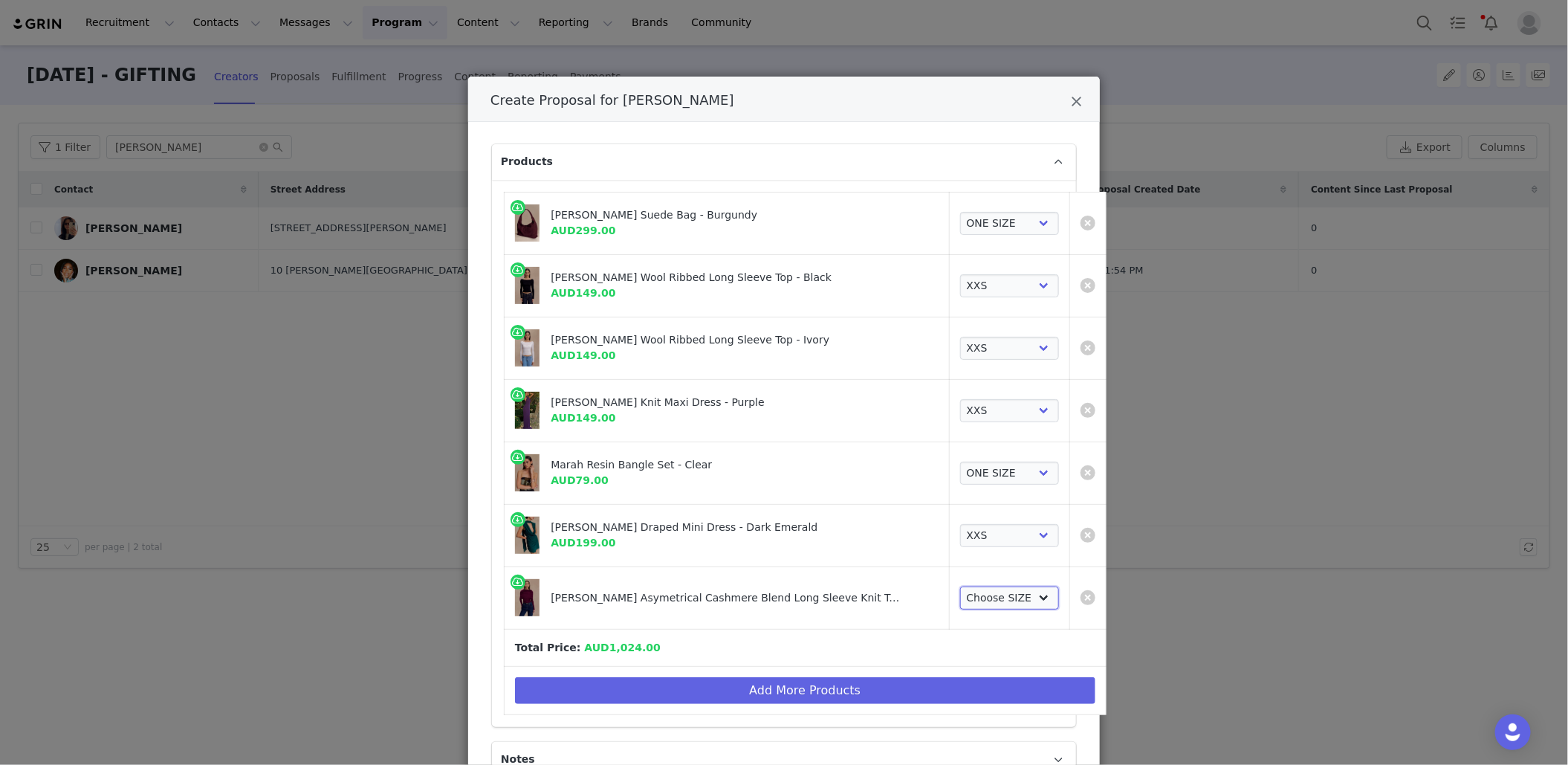
click at [973, 591] on select "Choose SIZE XXS XS S M L XL XXL 3XL" at bounding box center [1009, 597] width 98 height 24
select select "27862029"
click at [960, 586] on select "Choose SIZE XXS XS S M L XL XXL 3XL" at bounding box center [1009, 597] width 98 height 24
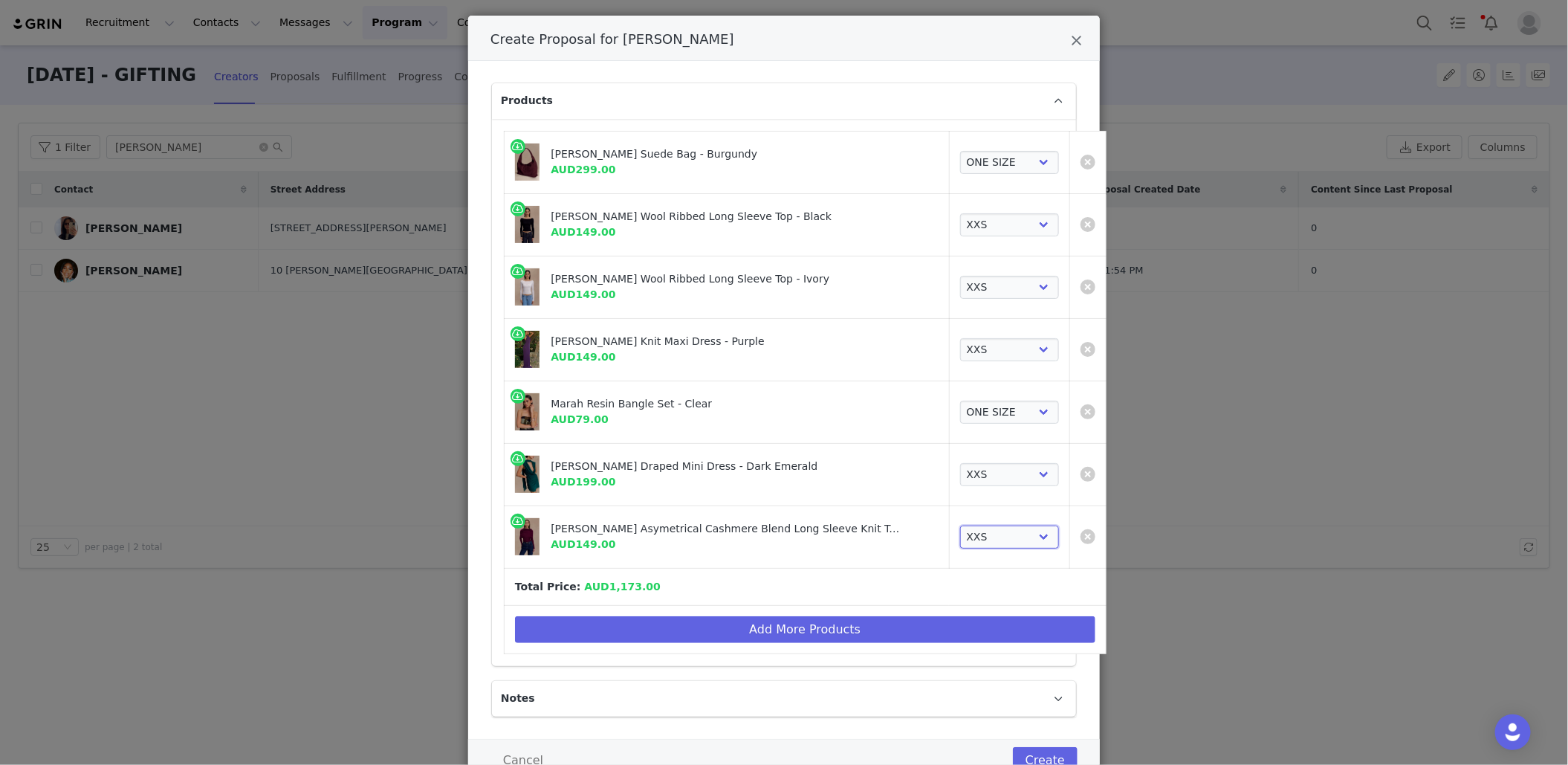
scroll to position [116, 0]
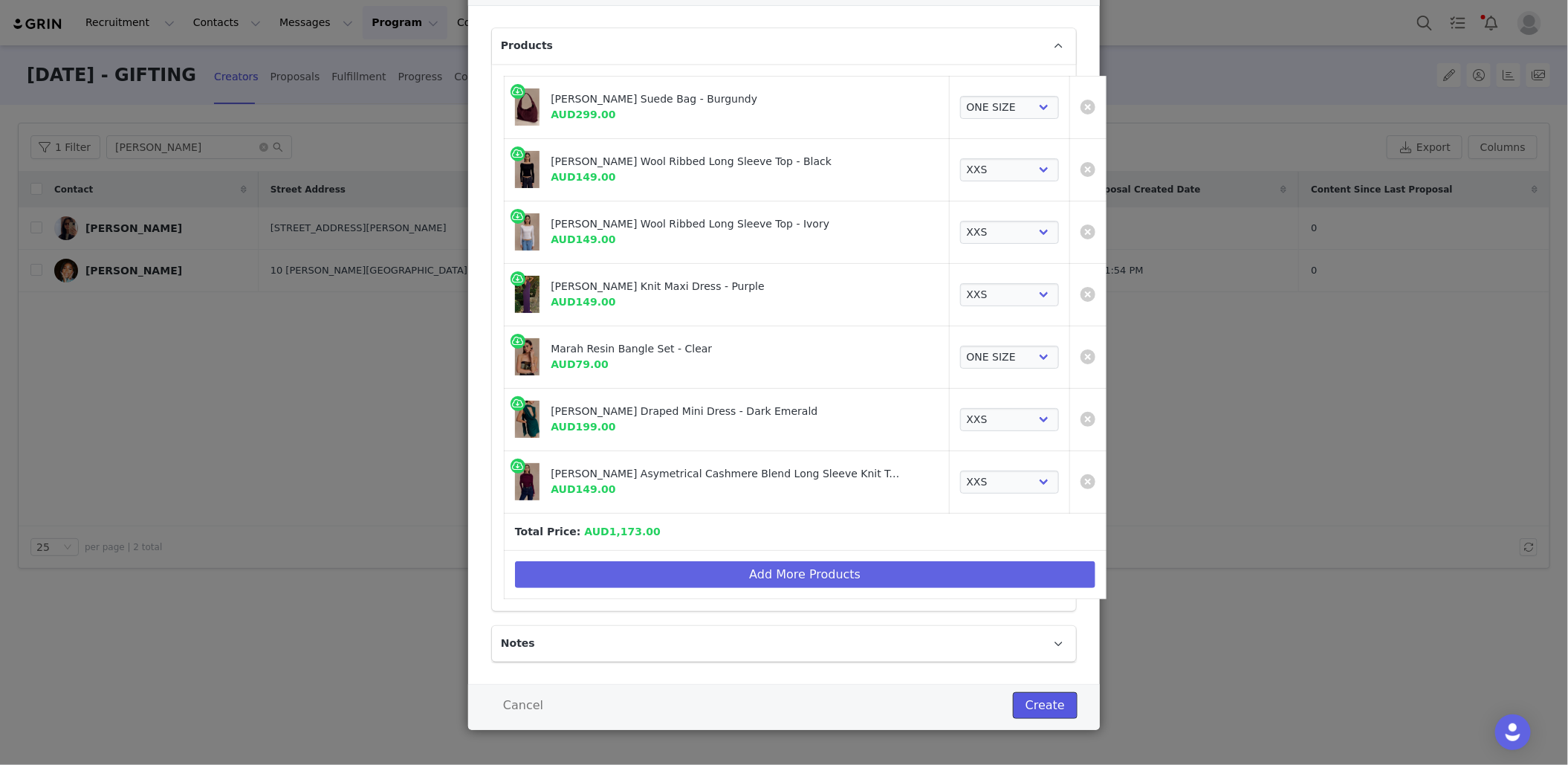
click at [1042, 704] on button "Create" at bounding box center [1045, 705] width 64 height 27
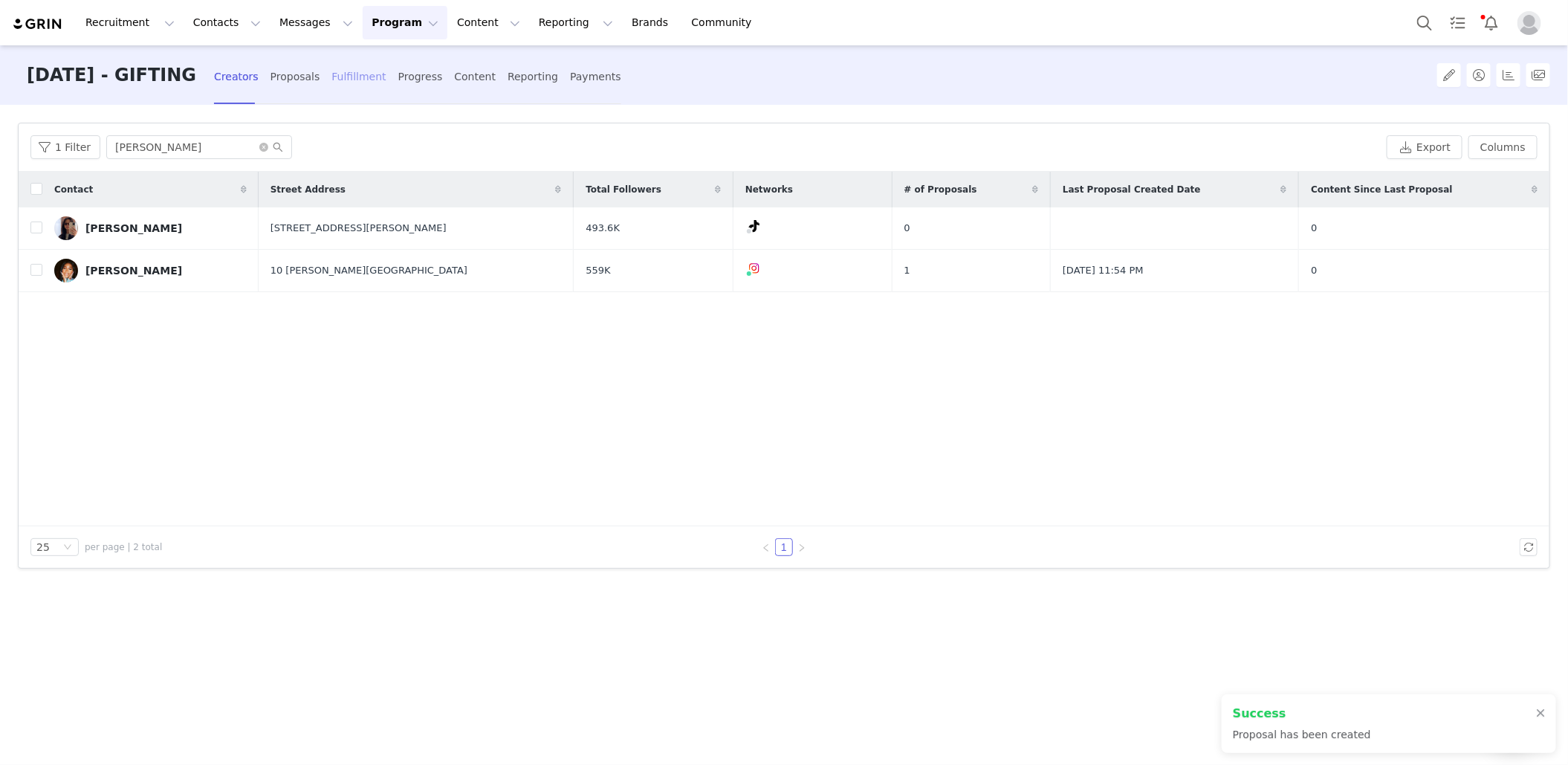
click at [385, 78] on div "Fulfillment" at bounding box center [358, 77] width 54 height 40
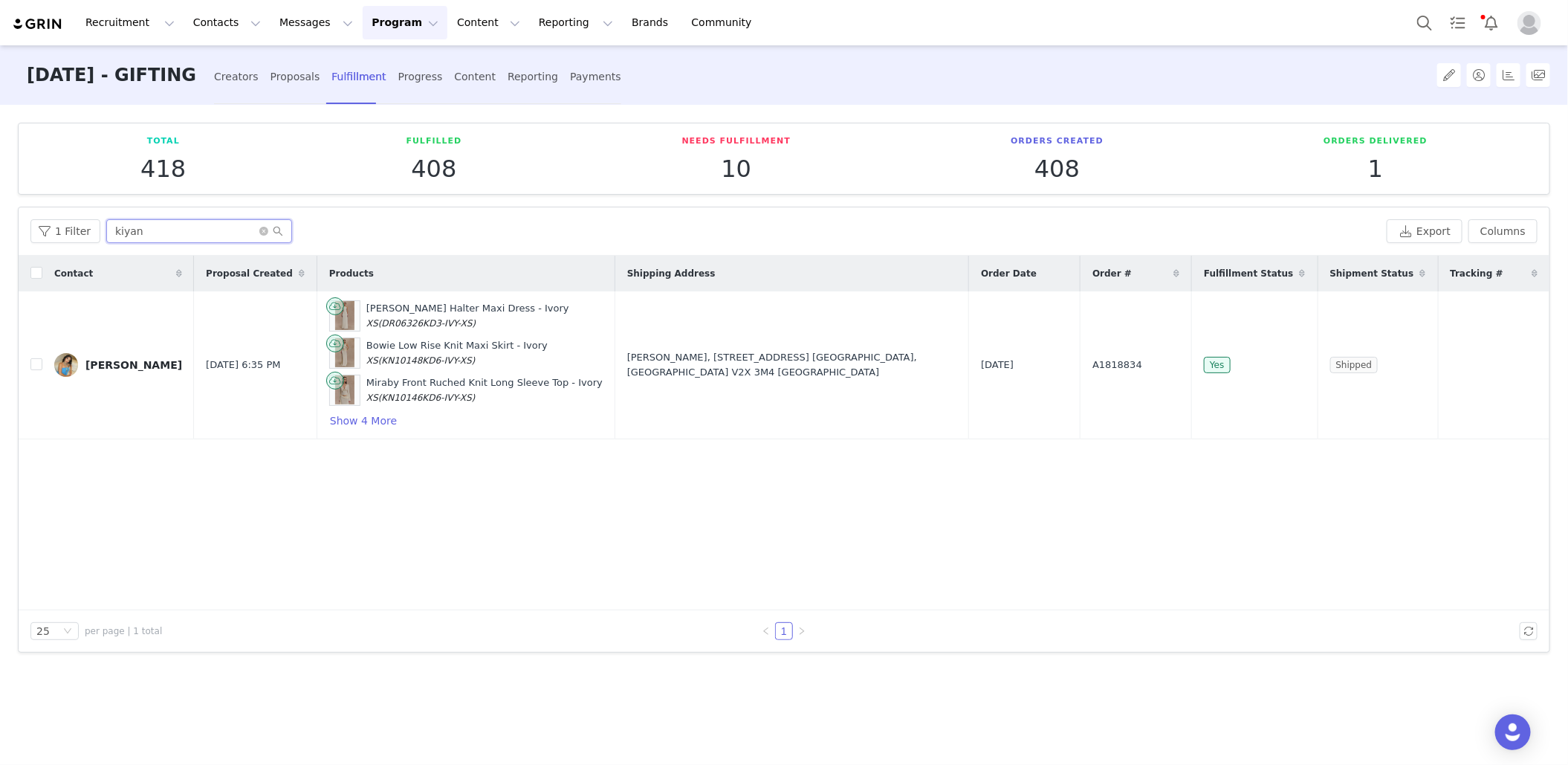
click at [192, 227] on input "kiyan" at bounding box center [199, 231] width 186 height 24
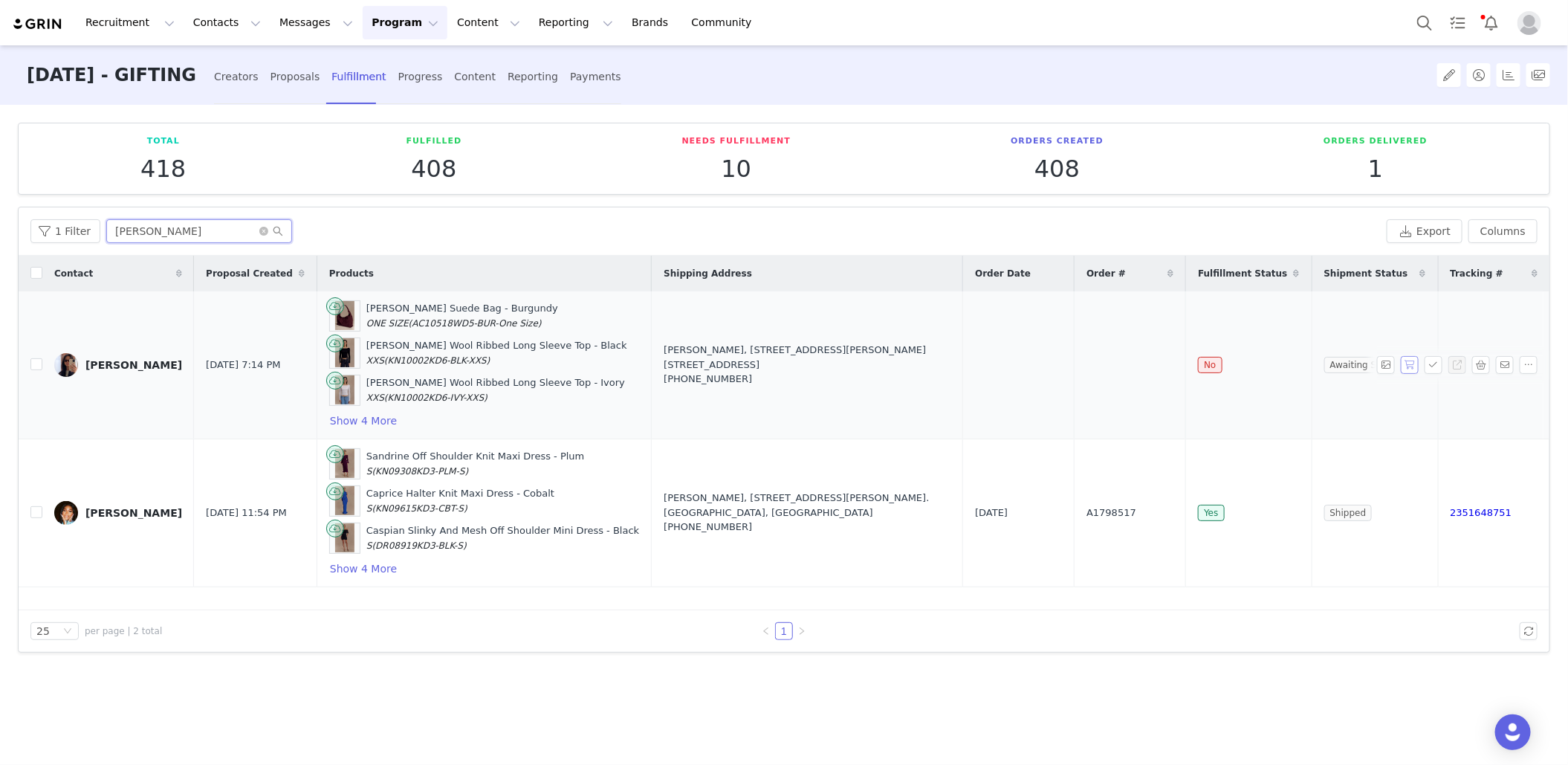
type input "[PERSON_NAME]"
click at [1412, 369] on button "button" at bounding box center [1409, 365] width 18 height 18
click at [1433, 369] on button "button" at bounding box center [1434, 365] width 18 height 18
drag, startPoint x: 1099, startPoint y: 362, endPoint x: 1166, endPoint y: 363, distance: 67.0
click at [1167, 363] on td "A1818839" at bounding box center [1136, 365] width 112 height 148
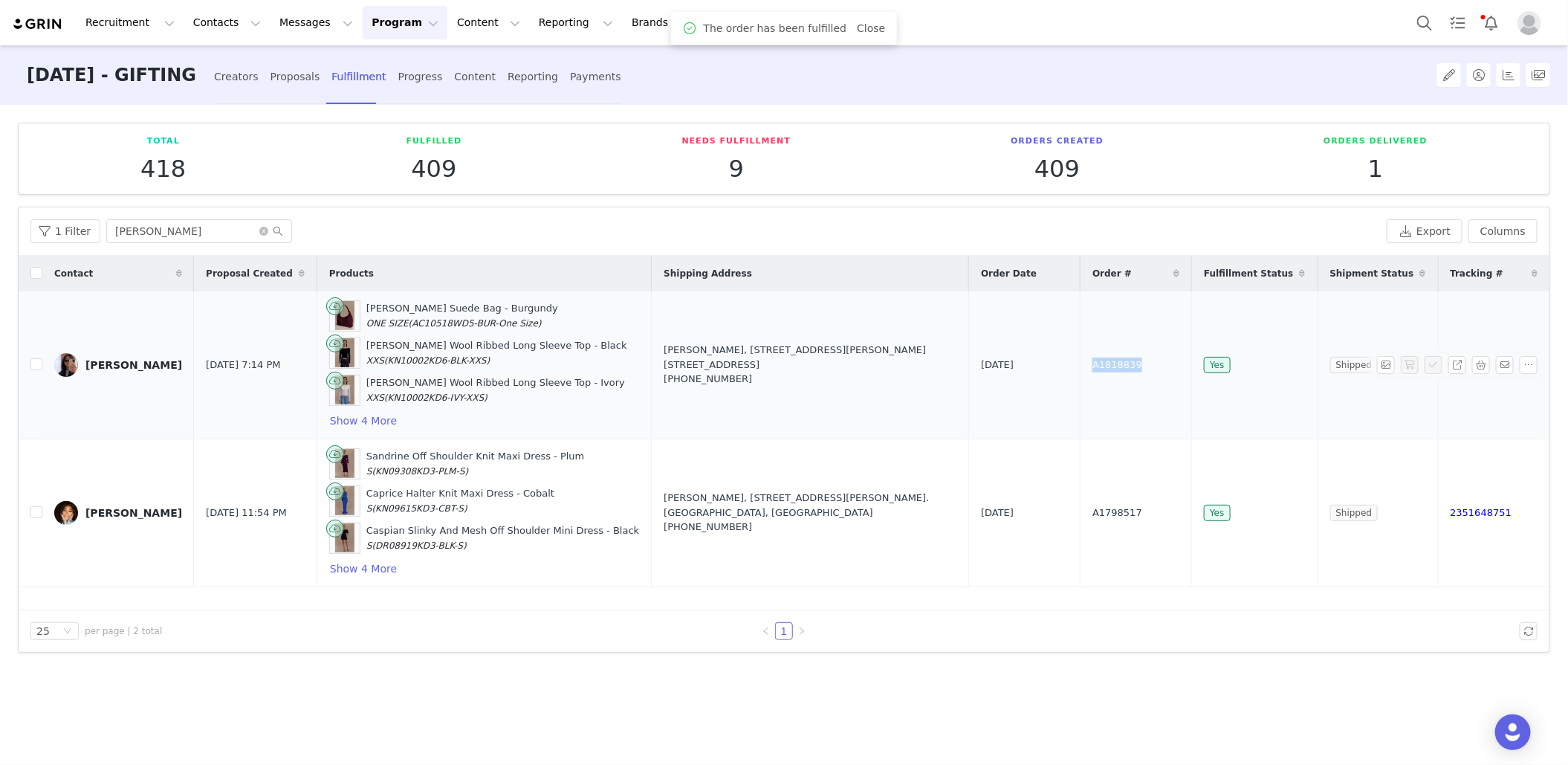
copy span "A1818839"
copy div "[STREET_ADDRESS][PERSON_NAME] [STREET_ADDRESS]"
drag, startPoint x: 712, startPoint y: 356, endPoint x: 932, endPoint y: 355, distance: 220.0
click at [932, 356] on div "[PERSON_NAME], [STREET_ADDRESS][PERSON_NAME] [GEOGRAPHIC_DATA] [GEOGRAPHIC_DATA…" at bounding box center [810, 365] width 293 height 44
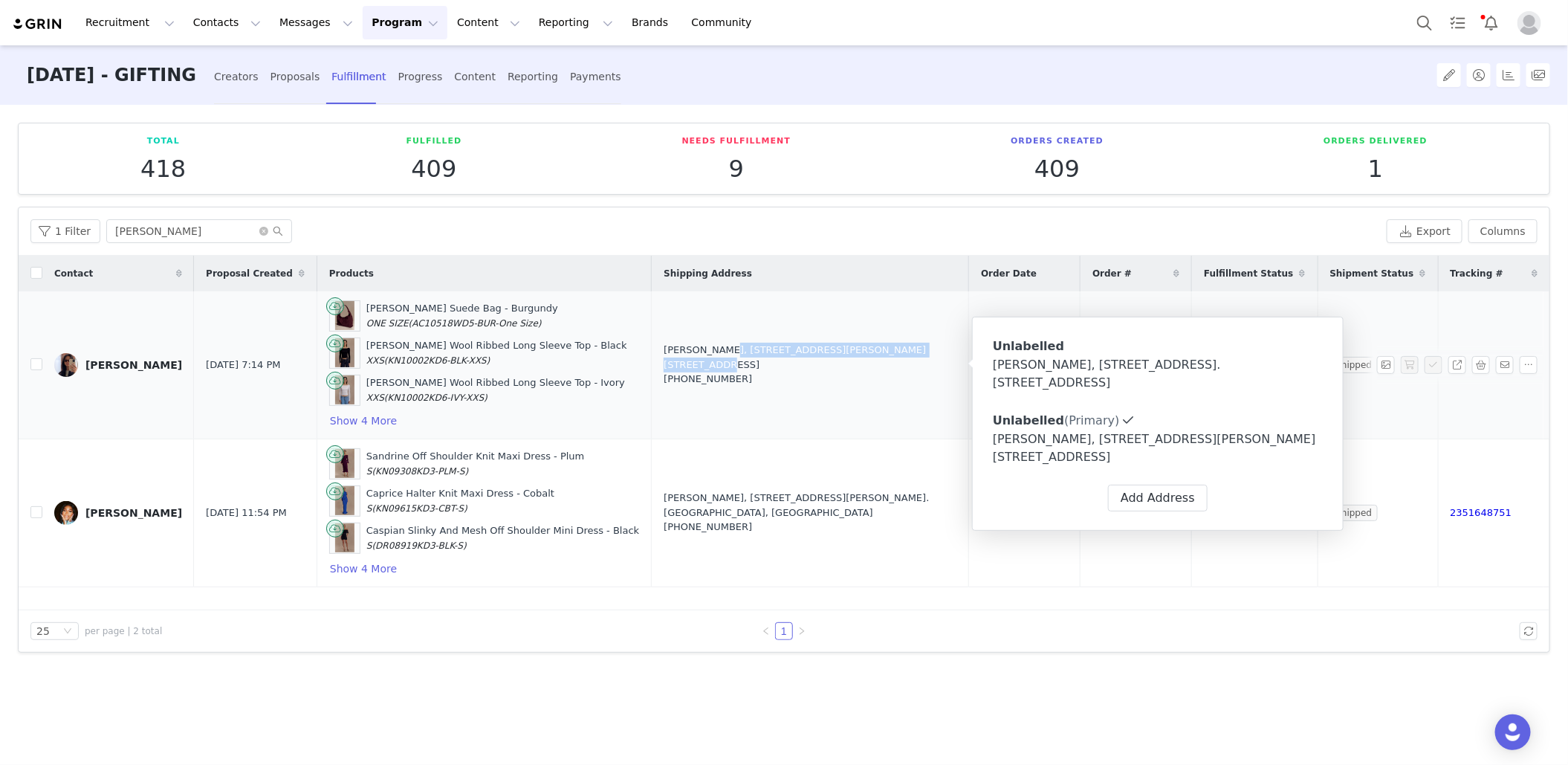
click at [88, 361] on div "[PERSON_NAME]" at bounding box center [134, 365] width 97 height 12
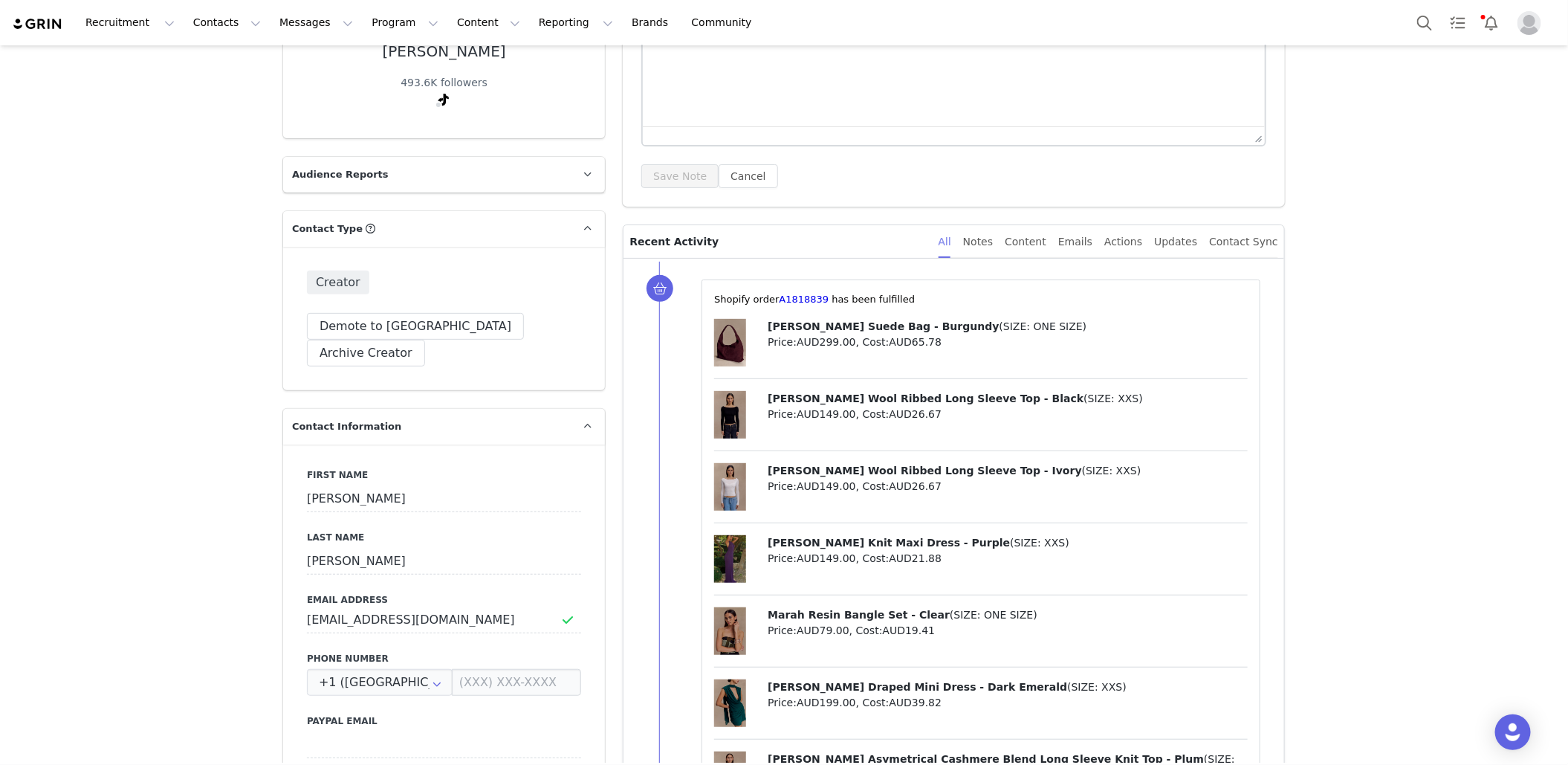
scroll to position [295, 0]
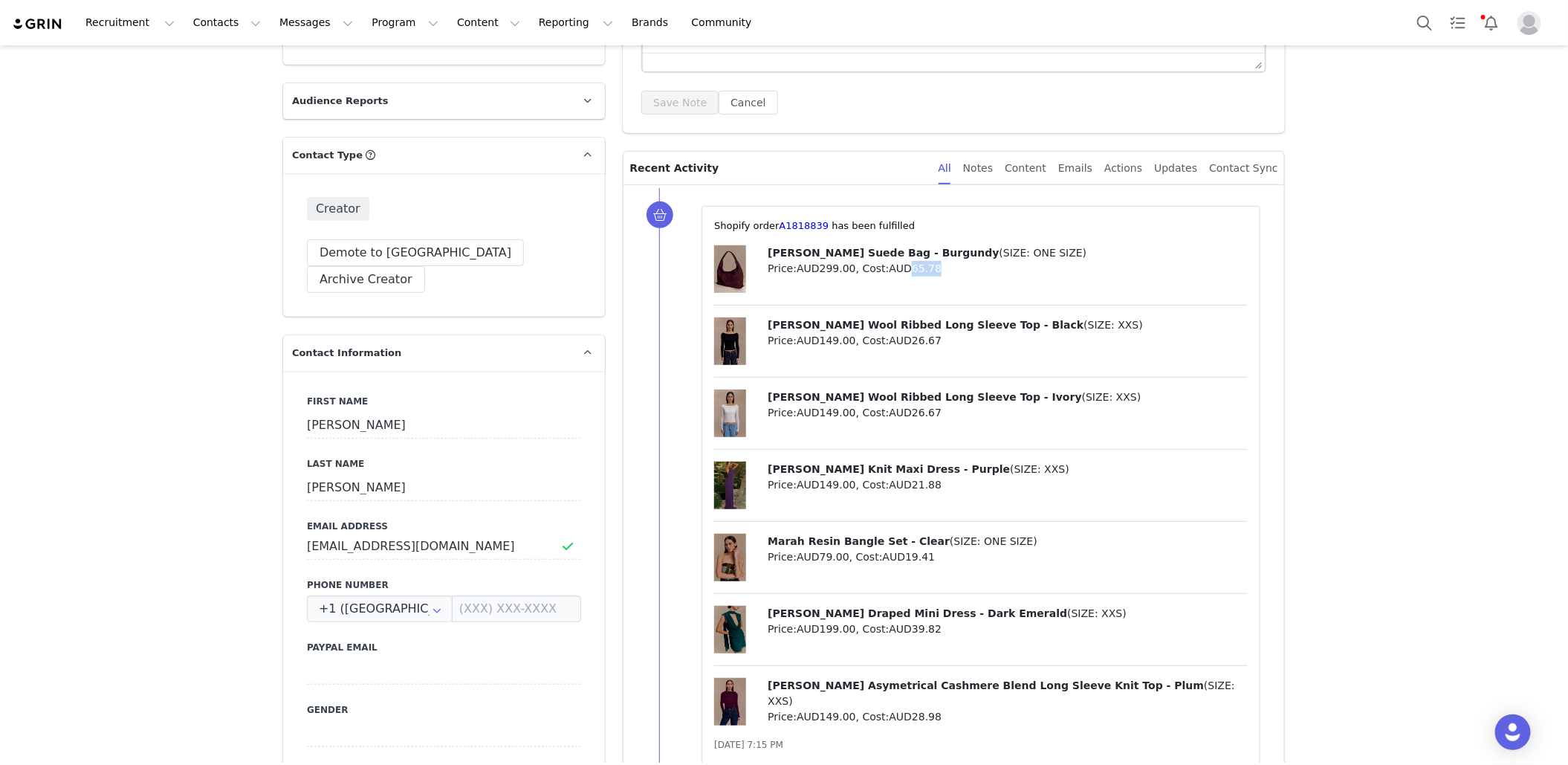
drag, startPoint x: 913, startPoint y: 267, endPoint x: 1019, endPoint y: 267, distance: 106.0
click at [1019, 267] on p "Price: AUD299.00 , Cost: AUD65.78" at bounding box center [1007, 268] width 480 height 15
copy span "65.78"
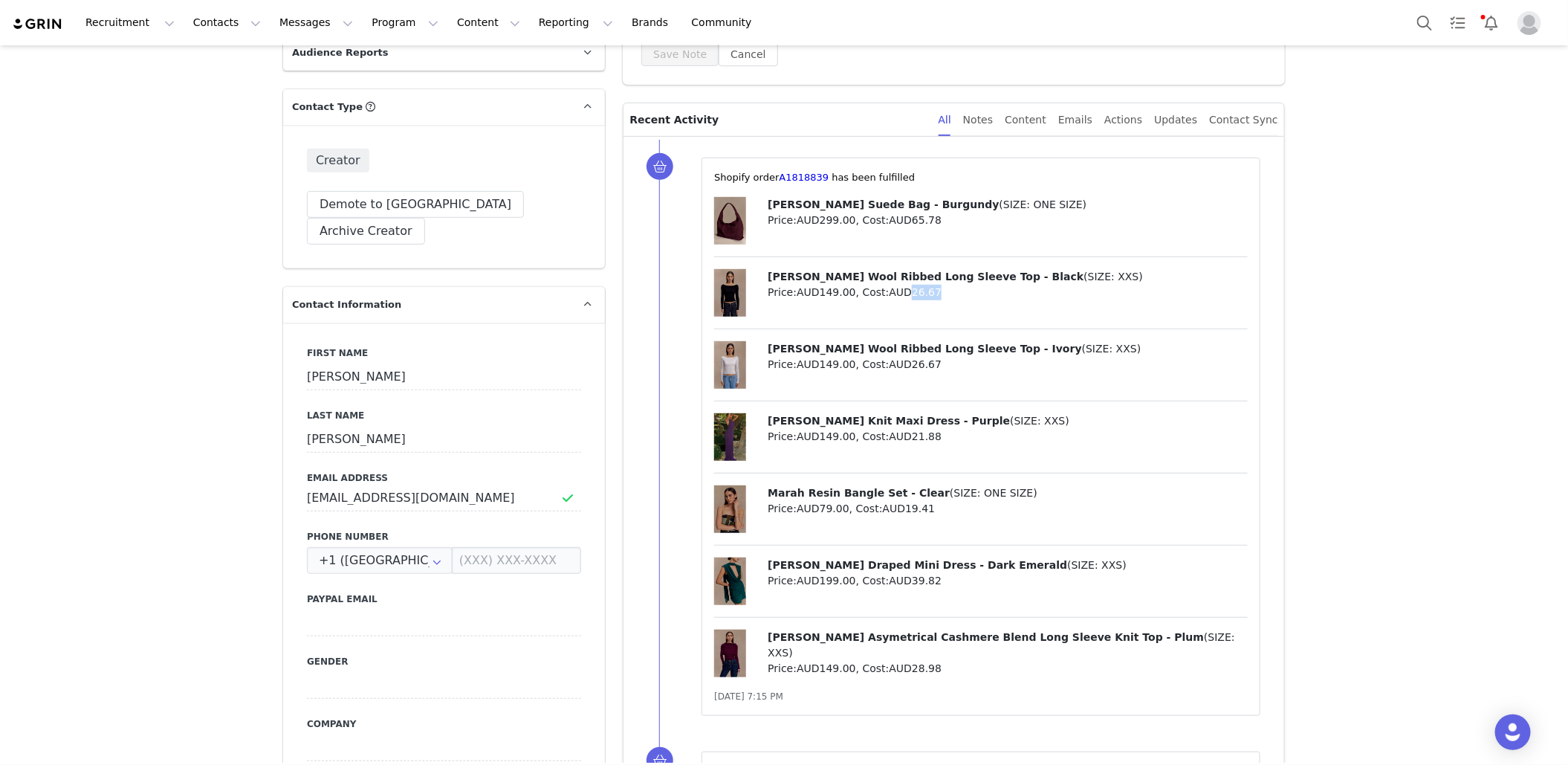
drag, startPoint x: 916, startPoint y: 294, endPoint x: 1004, endPoint y: 294, distance: 88.0
click at [1004, 294] on p "Price: AUD149.00 , Cost: AUD26.67" at bounding box center [1007, 293] width 480 height 15
copy span "26.67"
drag, startPoint x: 912, startPoint y: 365, endPoint x: 1008, endPoint y: 365, distance: 96.0
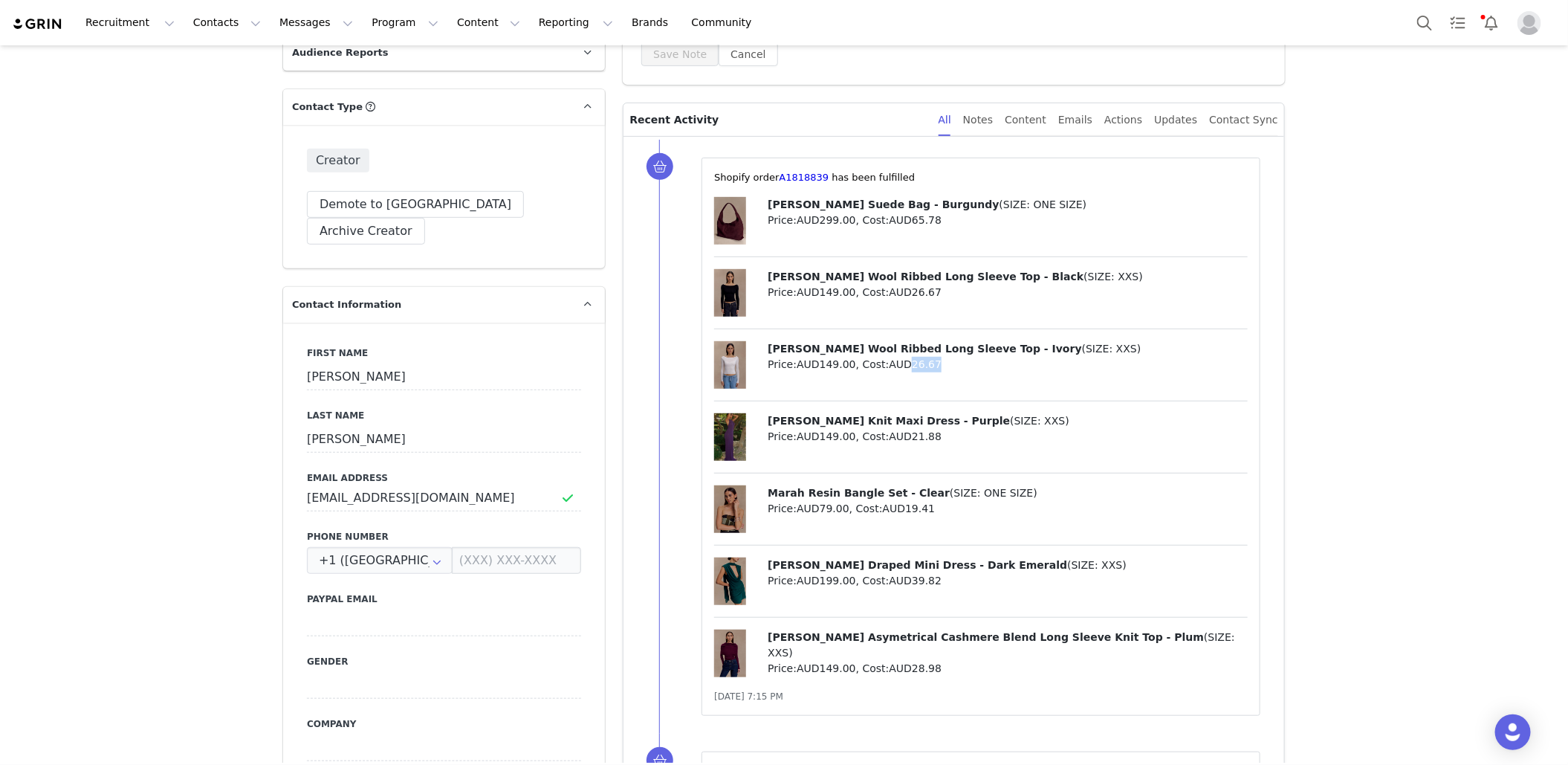
click at [1008, 365] on p "Price: AUD149.00 , Cost: AUD26.67" at bounding box center [1007, 365] width 480 height 15
copy span "21.88"
drag, startPoint x: 913, startPoint y: 435, endPoint x: 1014, endPoint y: 435, distance: 101.0
click at [1015, 435] on p "Price: AUD149.00 , Cost: AUD21.88" at bounding box center [1007, 436] width 480 height 15
copy span "19.41"
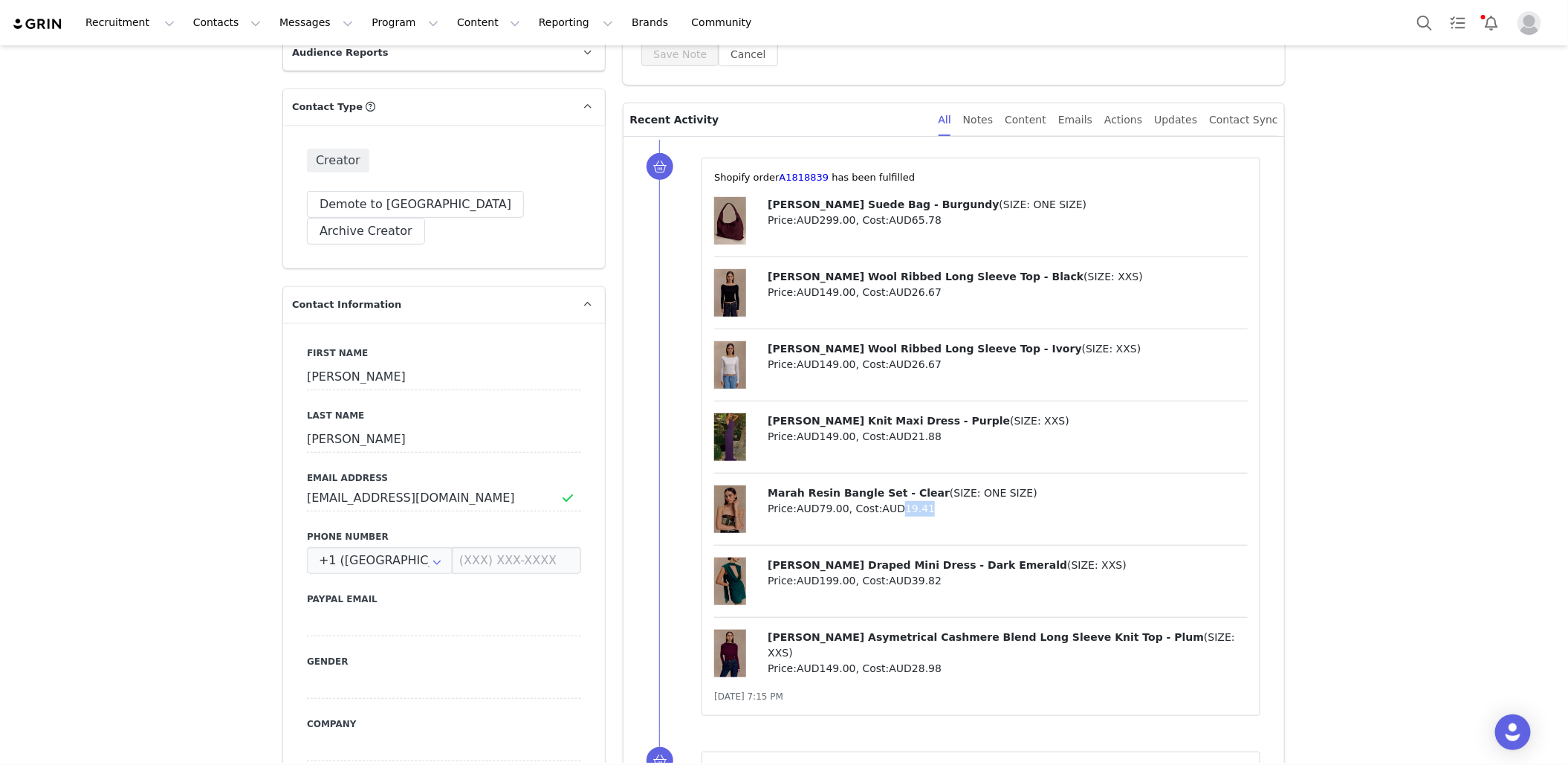
drag, startPoint x: 907, startPoint y: 503, endPoint x: 985, endPoint y: 503, distance: 78.0
click at [989, 503] on p "Price: AUD79.00 , Cost: AUD19.41" at bounding box center [1007, 508] width 480 height 15
drag, startPoint x: 912, startPoint y: 578, endPoint x: 1016, endPoint y: 578, distance: 104.0
click at [1021, 578] on p "Price: AUD199.00 , Cost: AUD39.82" at bounding box center [1007, 580] width 480 height 15
copy span "39.82"
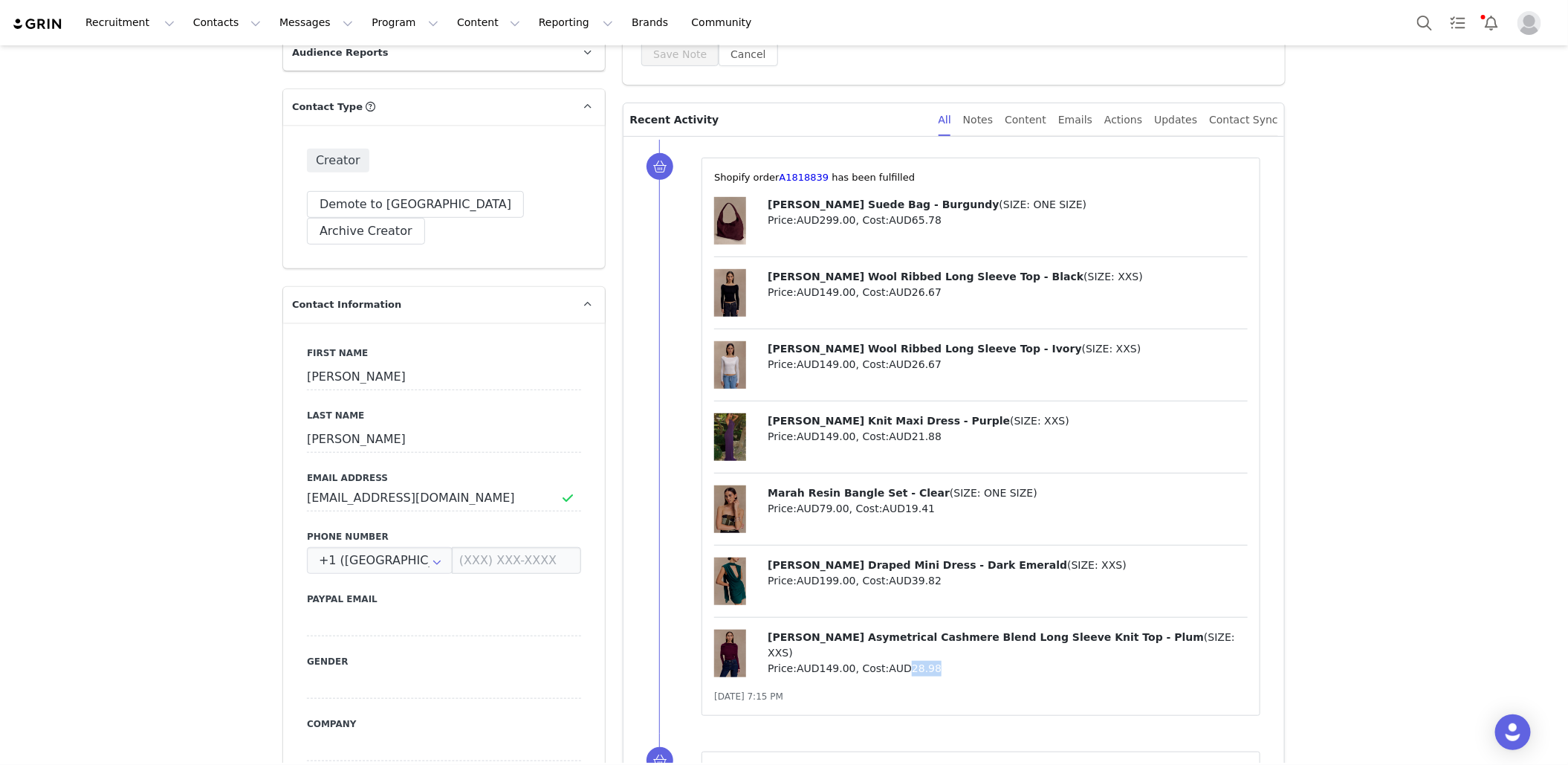
copy span "28.98"
drag, startPoint x: 915, startPoint y: 651, endPoint x: 969, endPoint y: 651, distance: 54.0
click at [969, 661] on p "Price: AUD149.00 , Cost: AUD28.98" at bounding box center [1007, 668] width 480 height 15
